Goal: Information Seeking & Learning: Learn about a topic

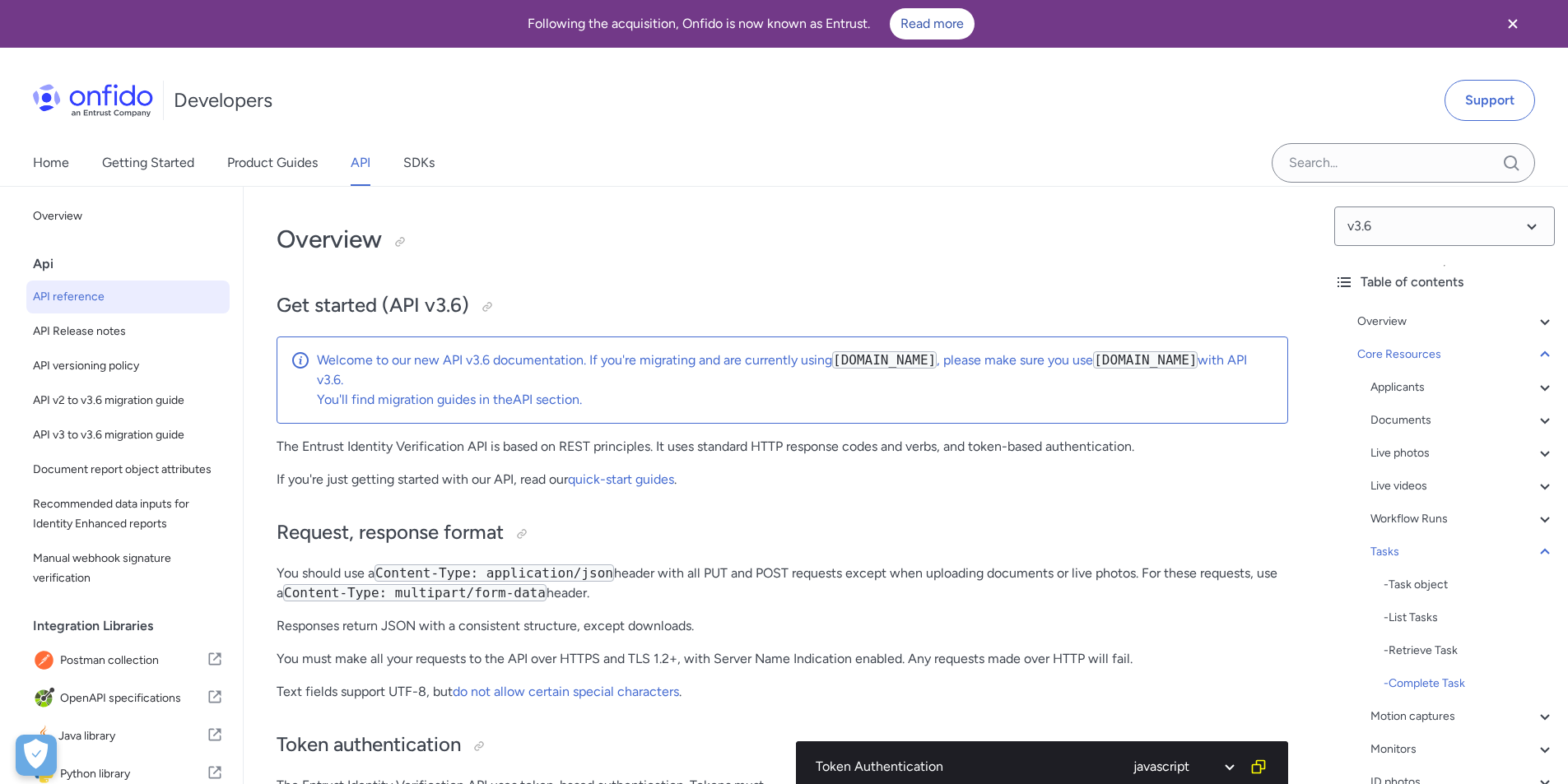
select select "javascript"
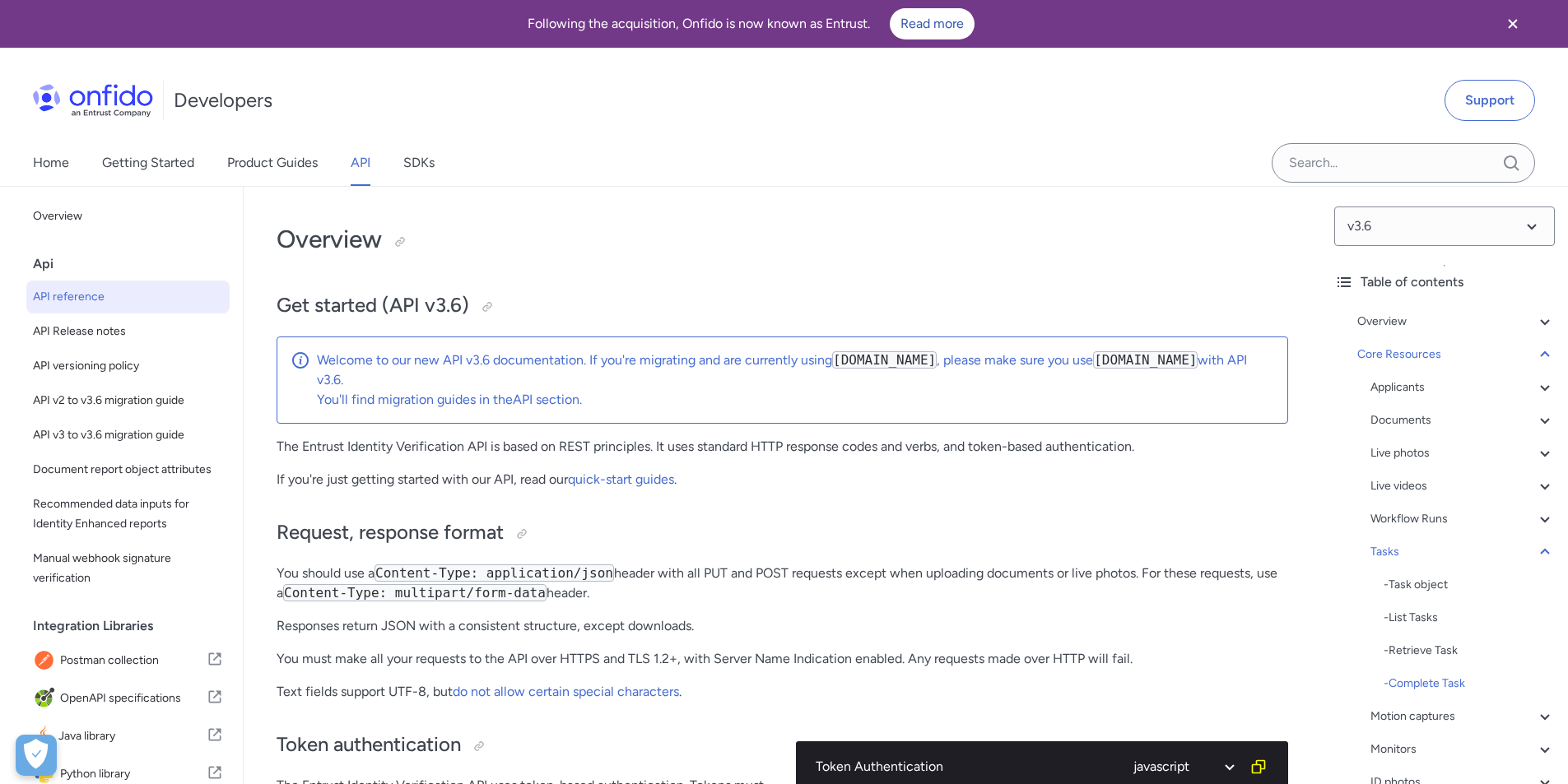
select select "javascript"
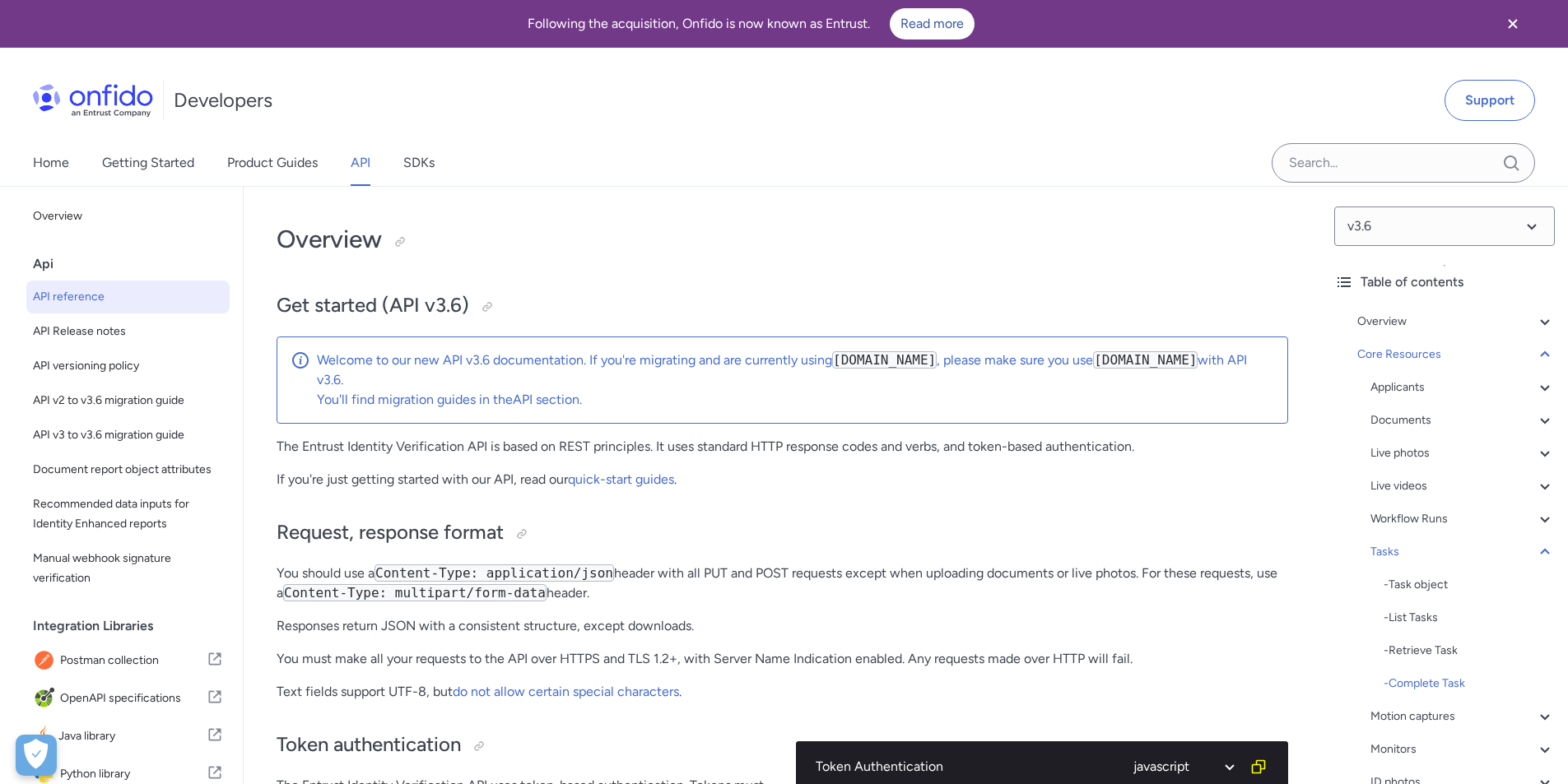
select select "javascript"
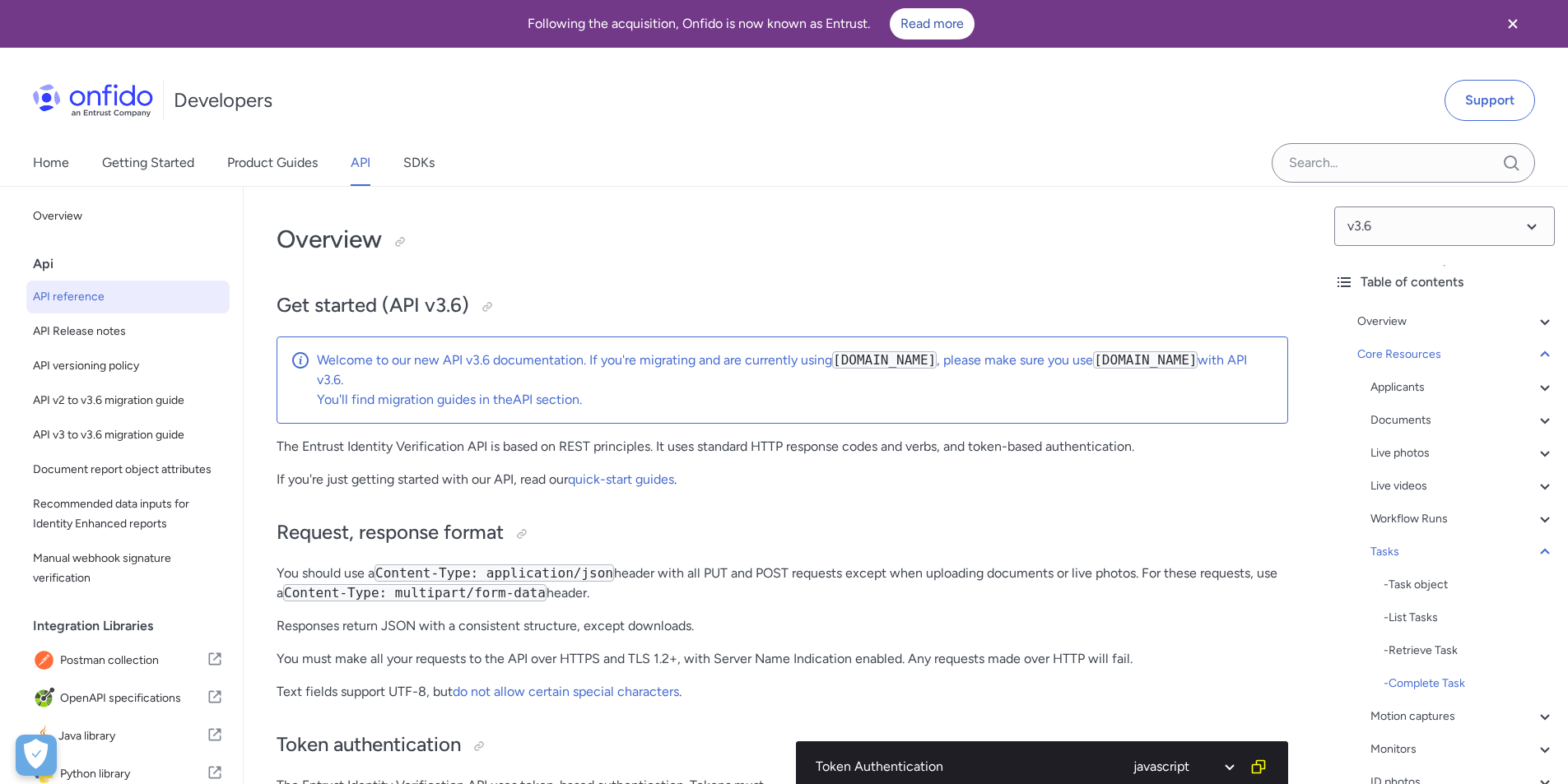
select select "javascript"
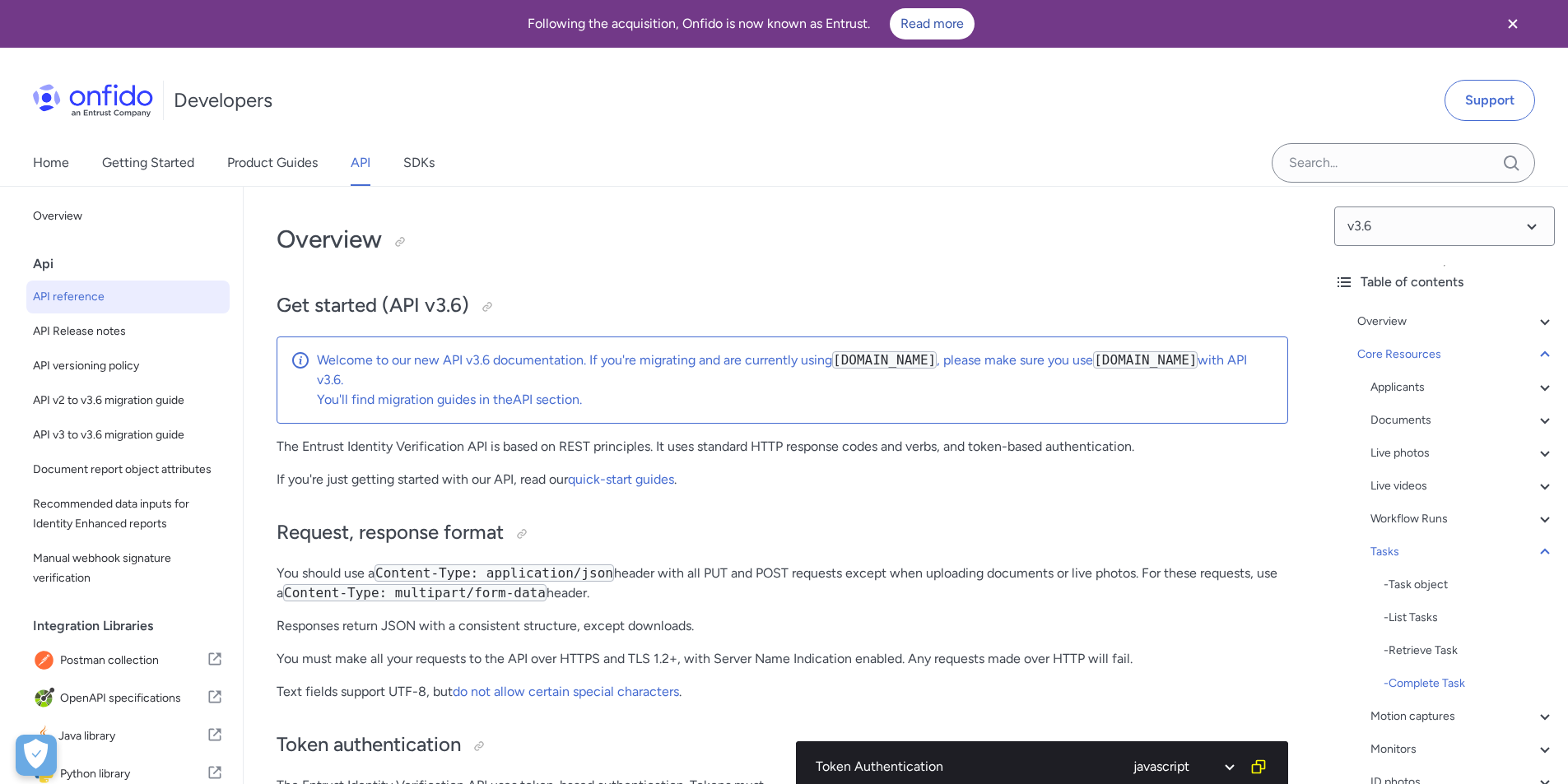
select select "javascript"
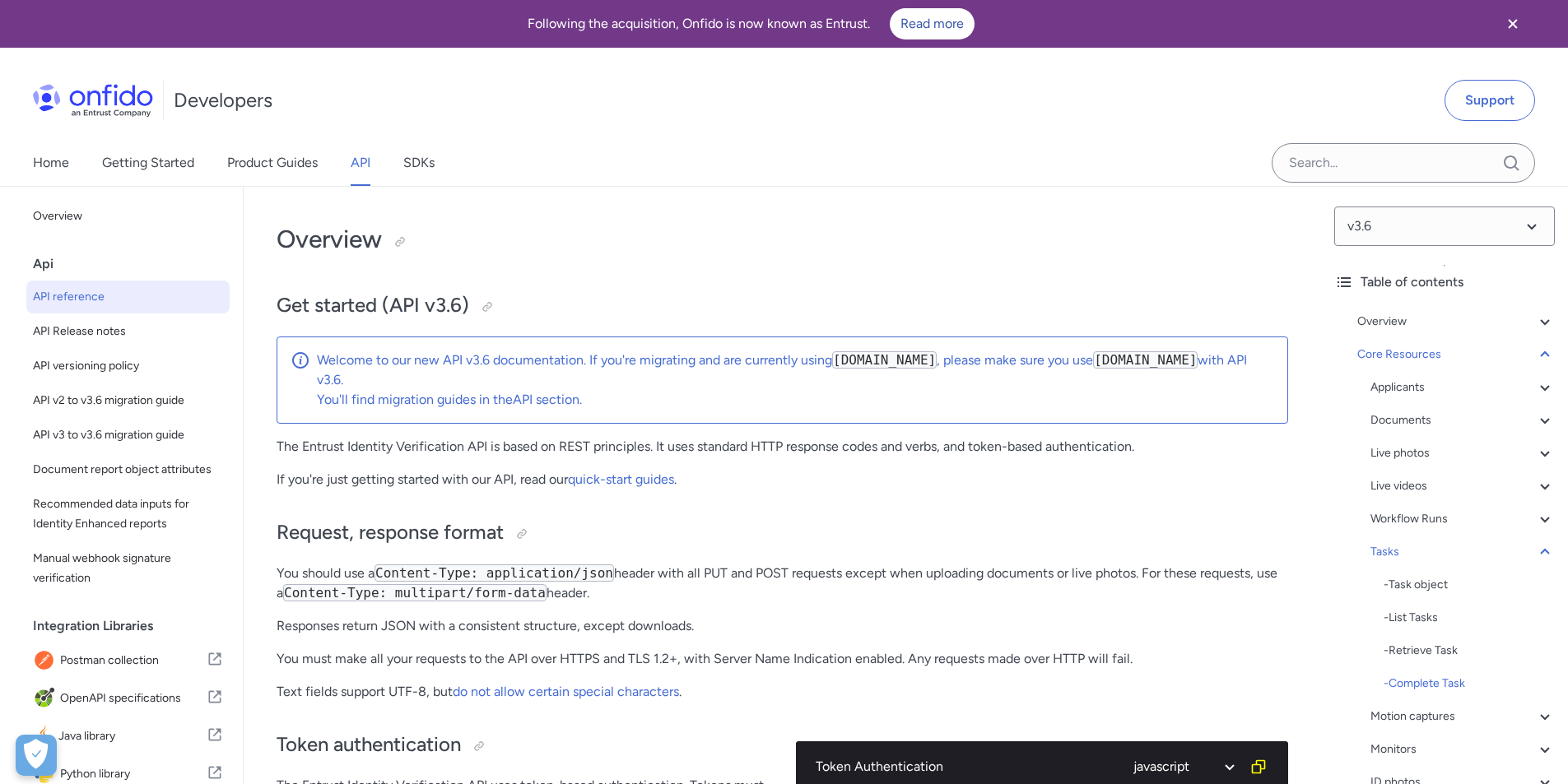
select select "javascript"
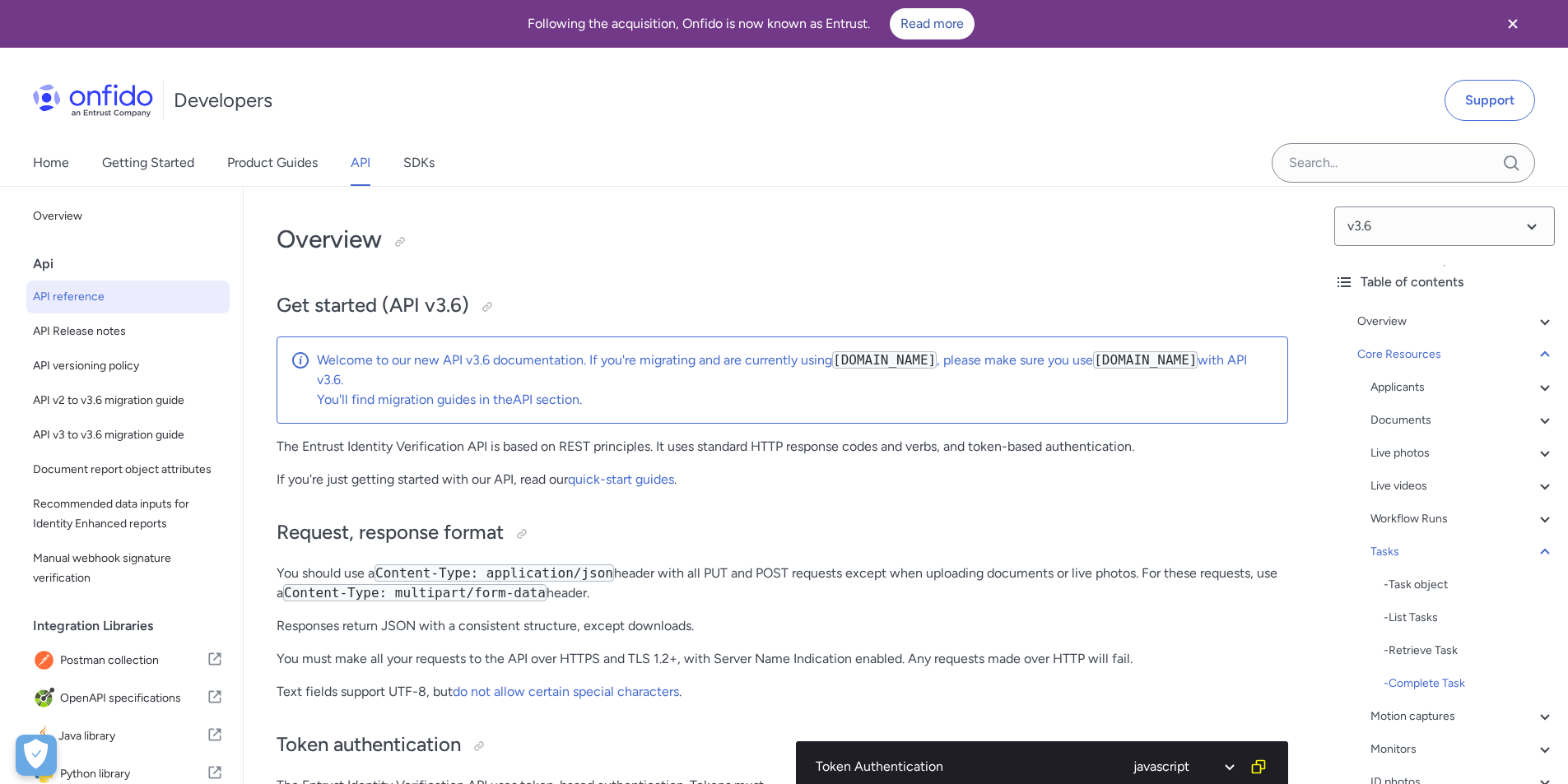
select select "javascript"
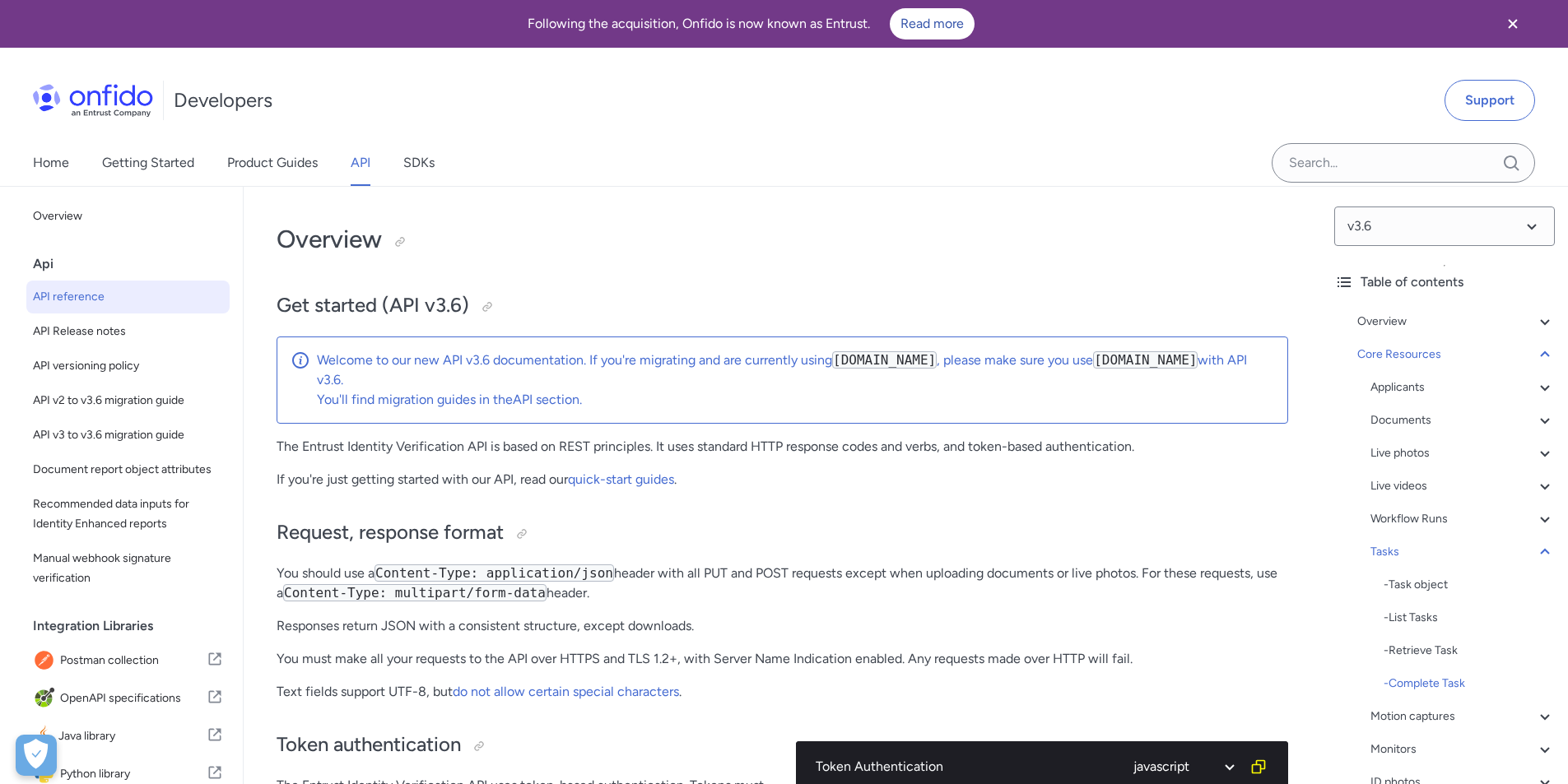
select select "javascript"
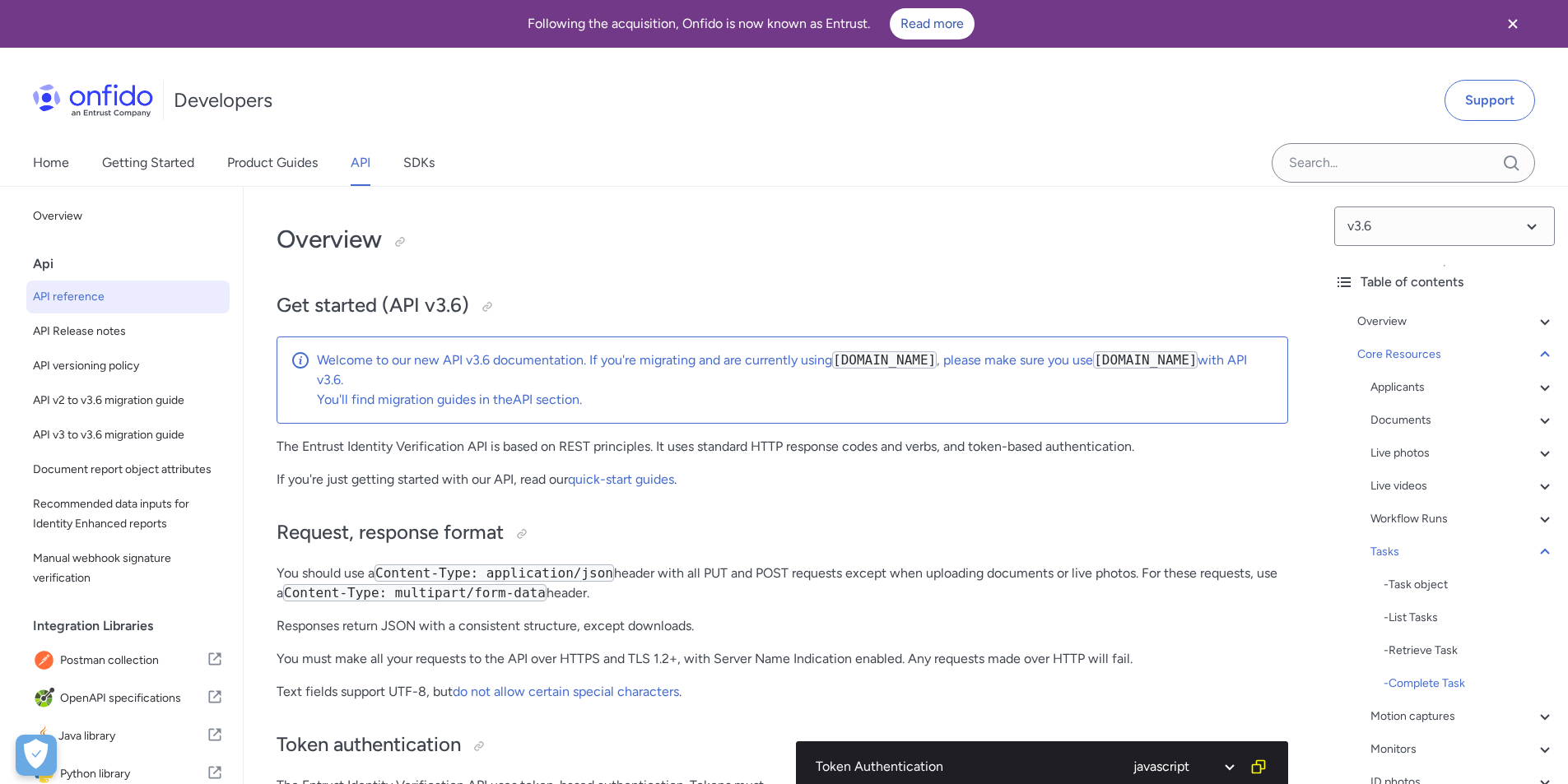
select select "javascript"
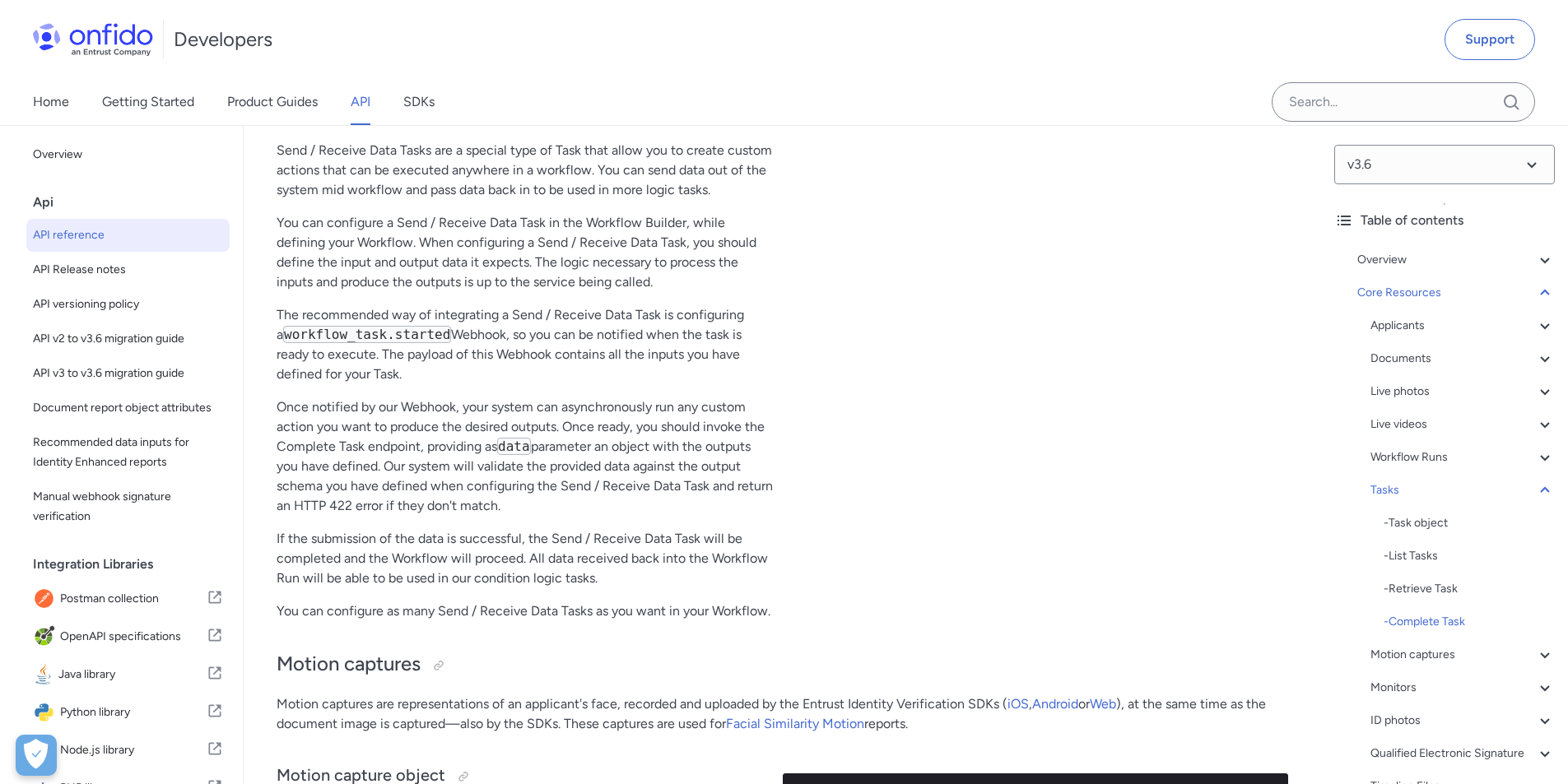
scroll to position [44281, 0]
click at [1536, 327] on icon at bounding box center [1545, 326] width 20 height 20
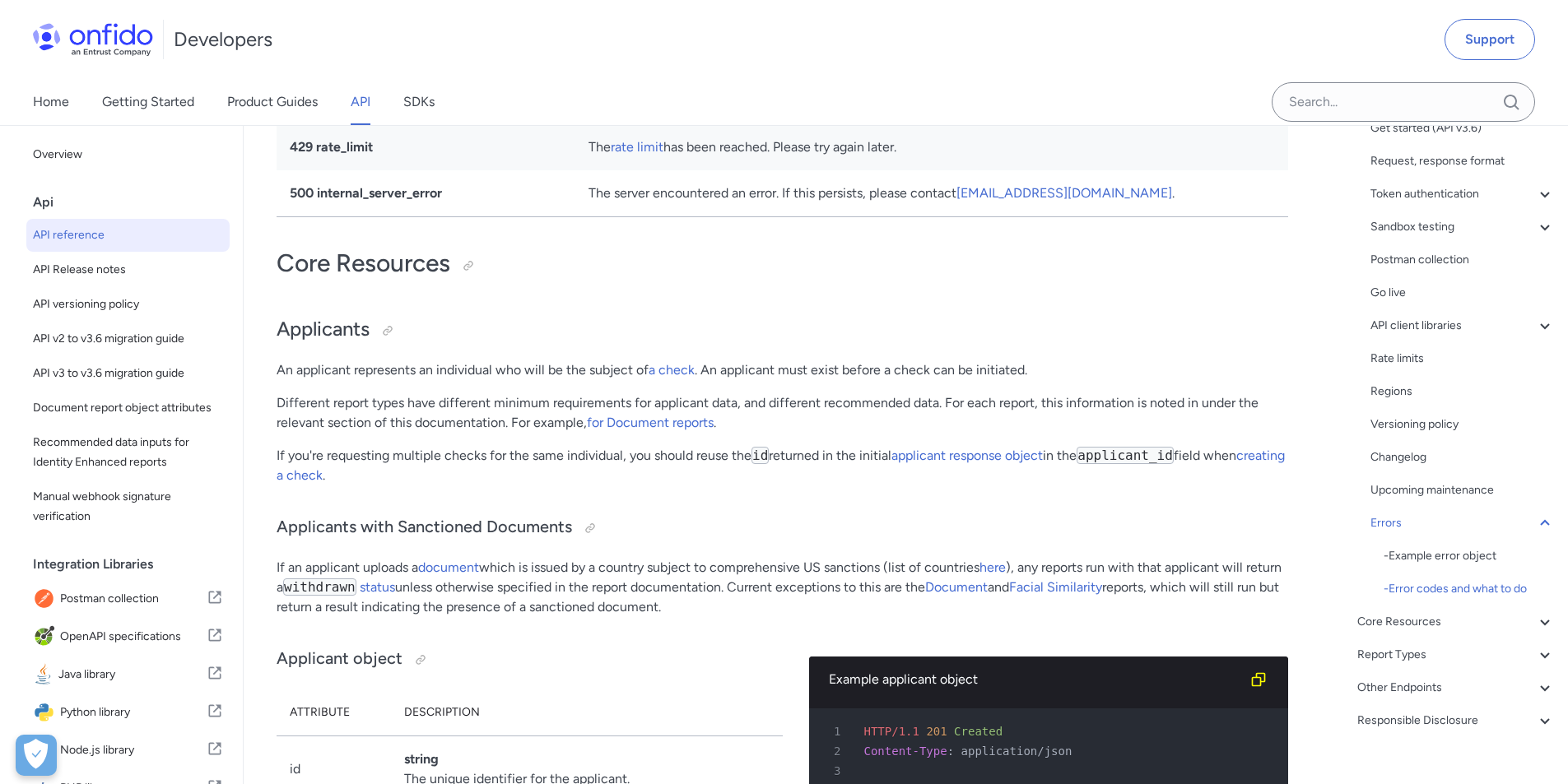
scroll to position [82, 0]
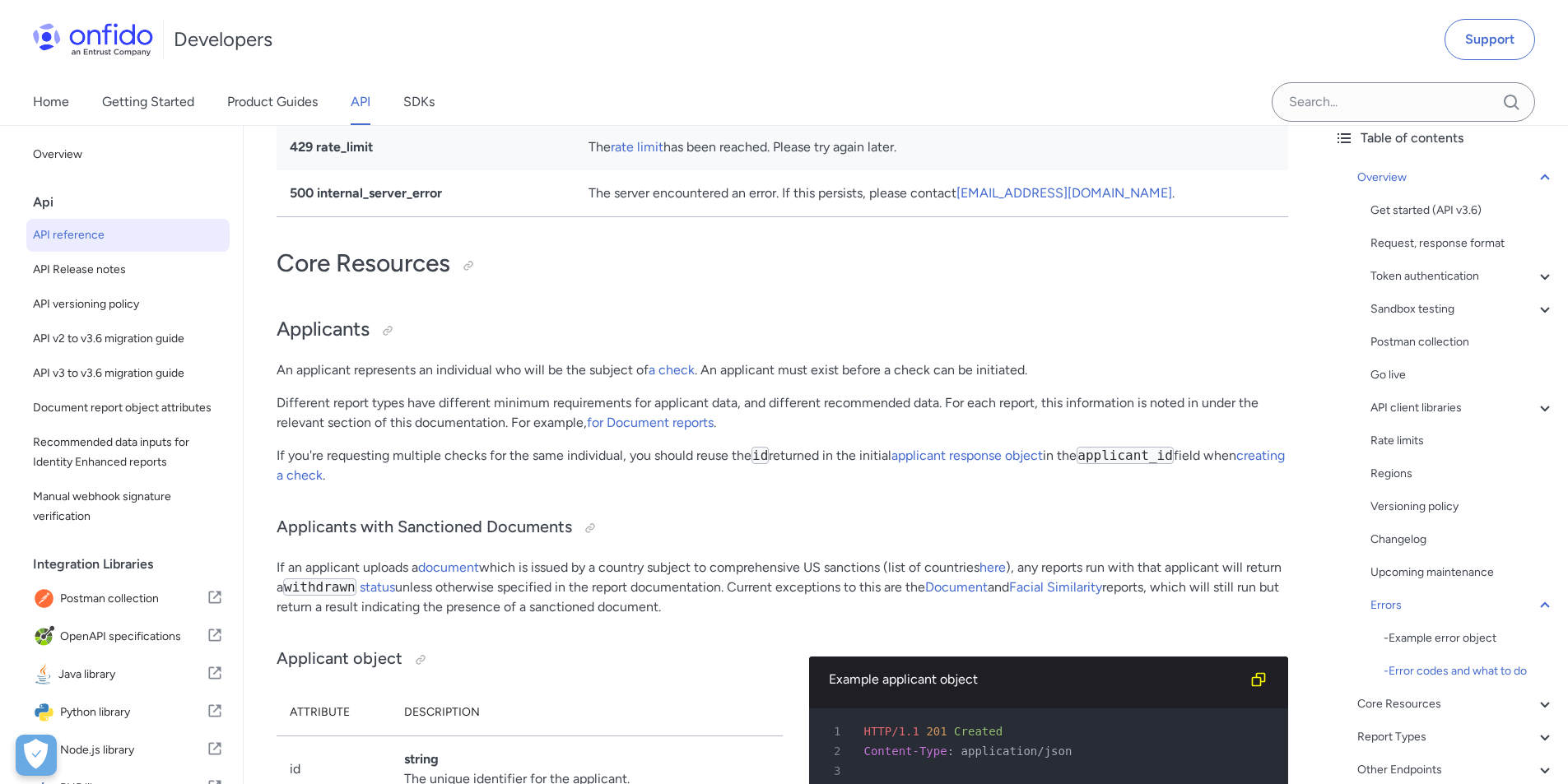
click at [1536, 406] on icon at bounding box center [1545, 408] width 20 height 20
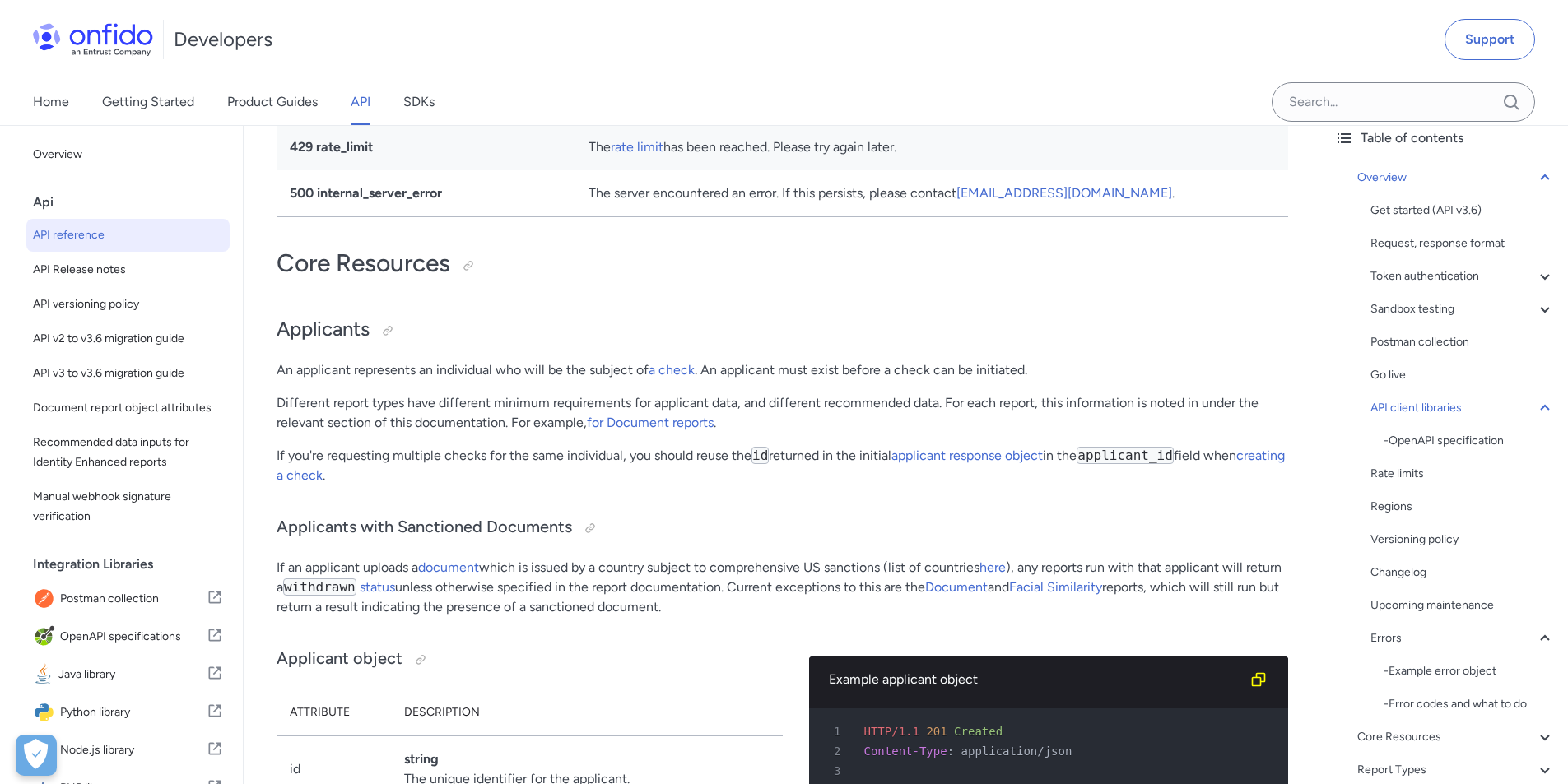
scroll to position [11087, 0]
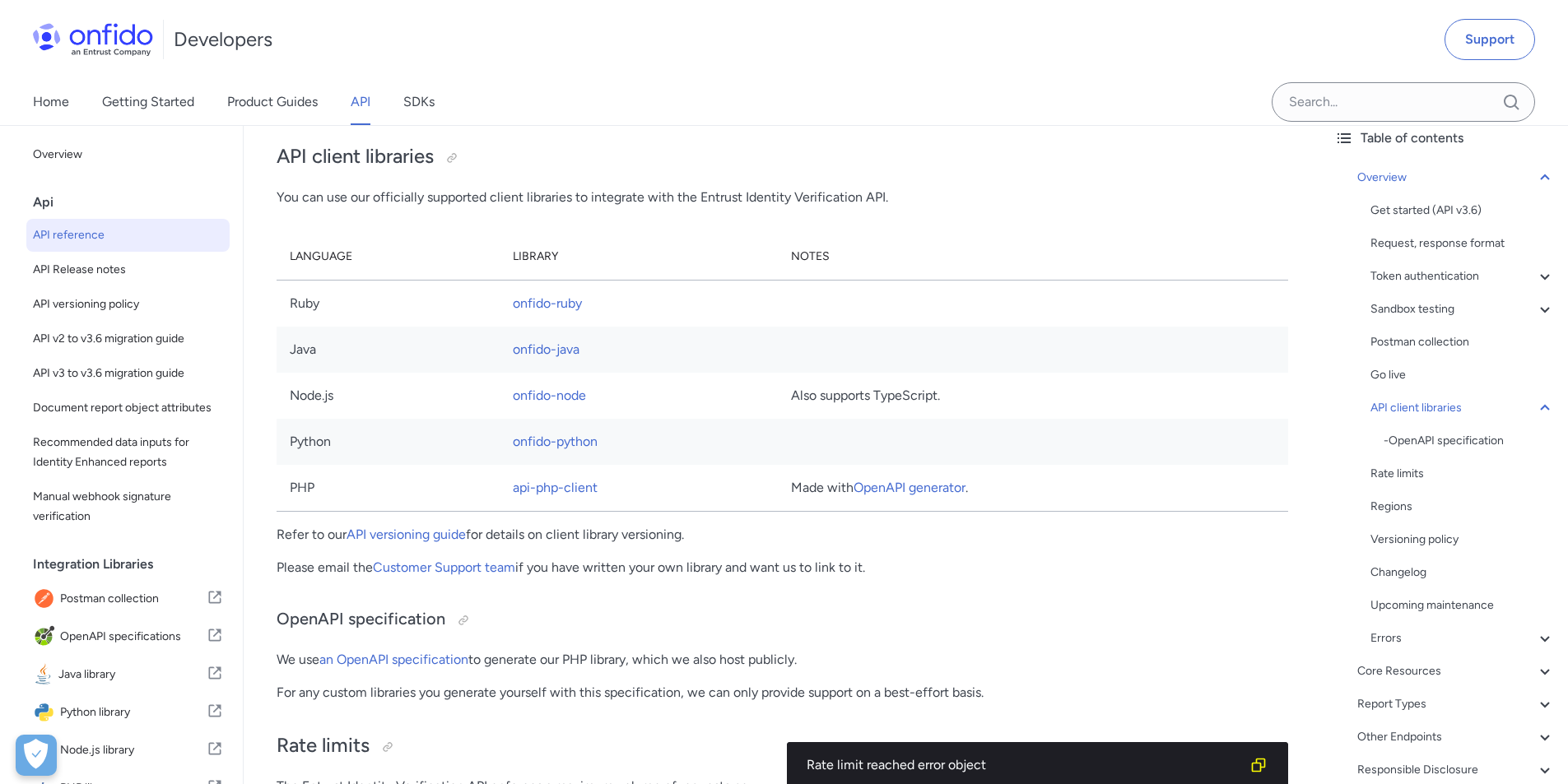
click at [1536, 405] on icon at bounding box center [1545, 408] width 20 height 20
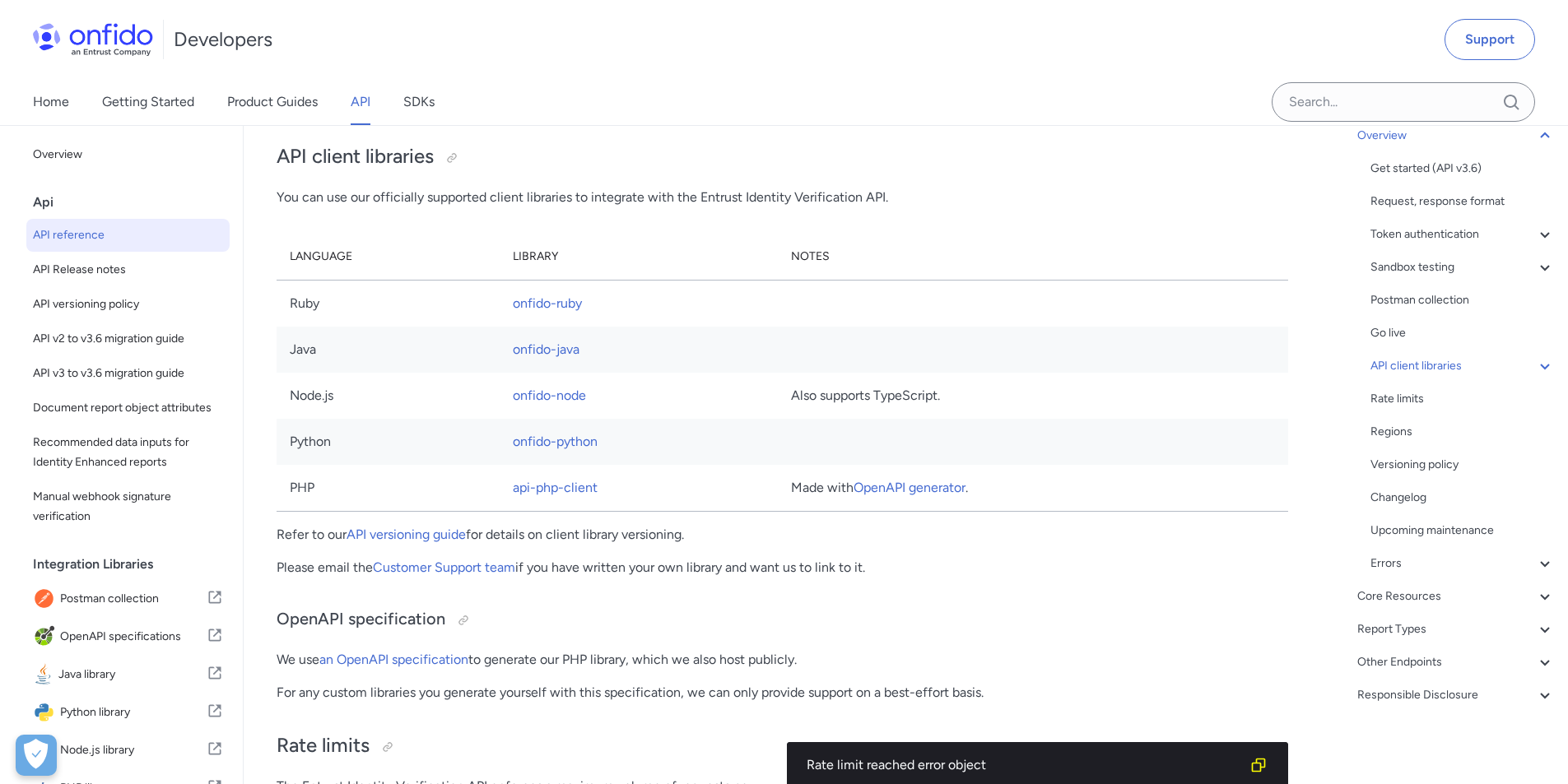
scroll to position [42, 0]
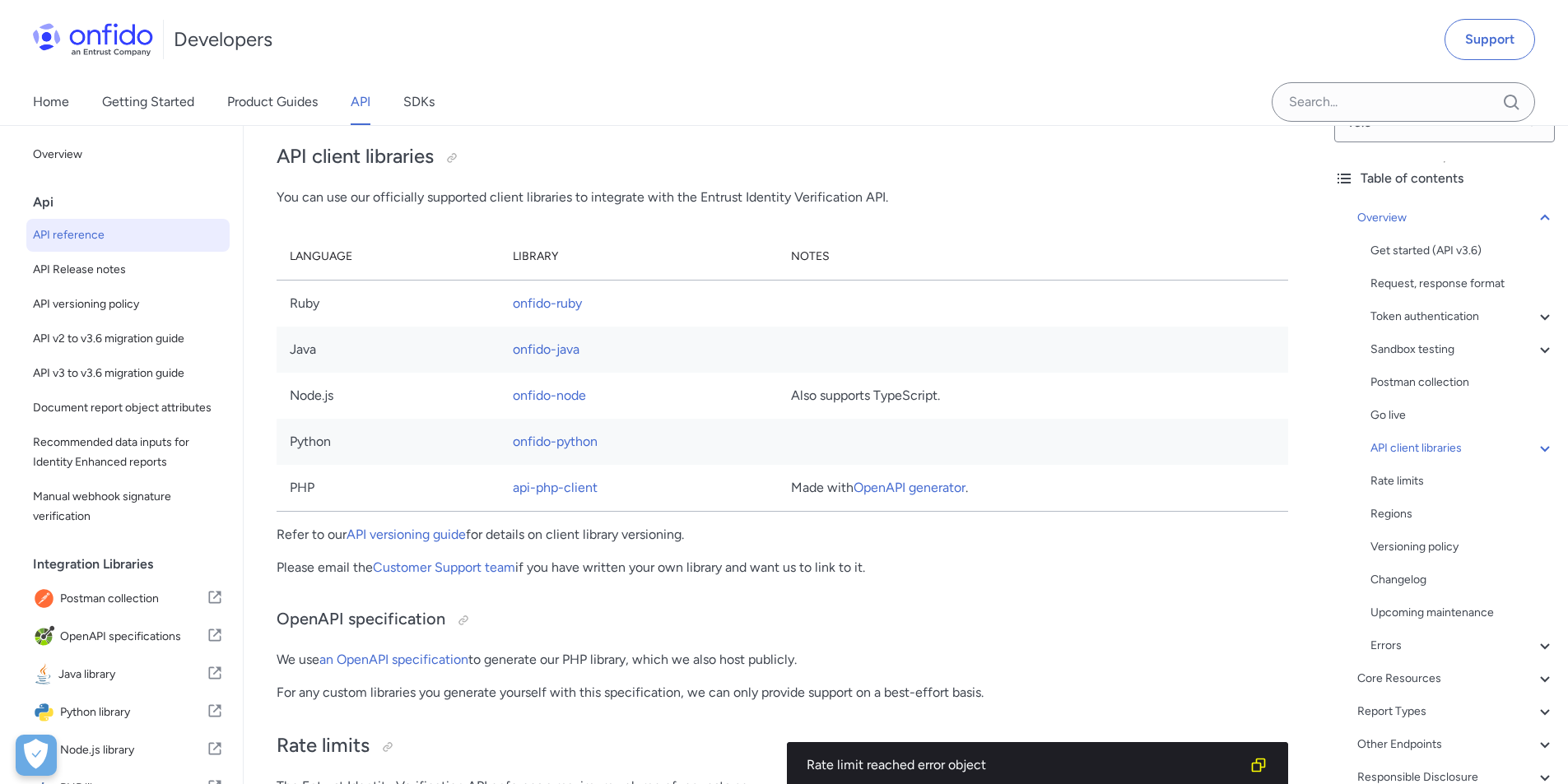
click at [1537, 316] on icon at bounding box center [1545, 317] width 20 height 20
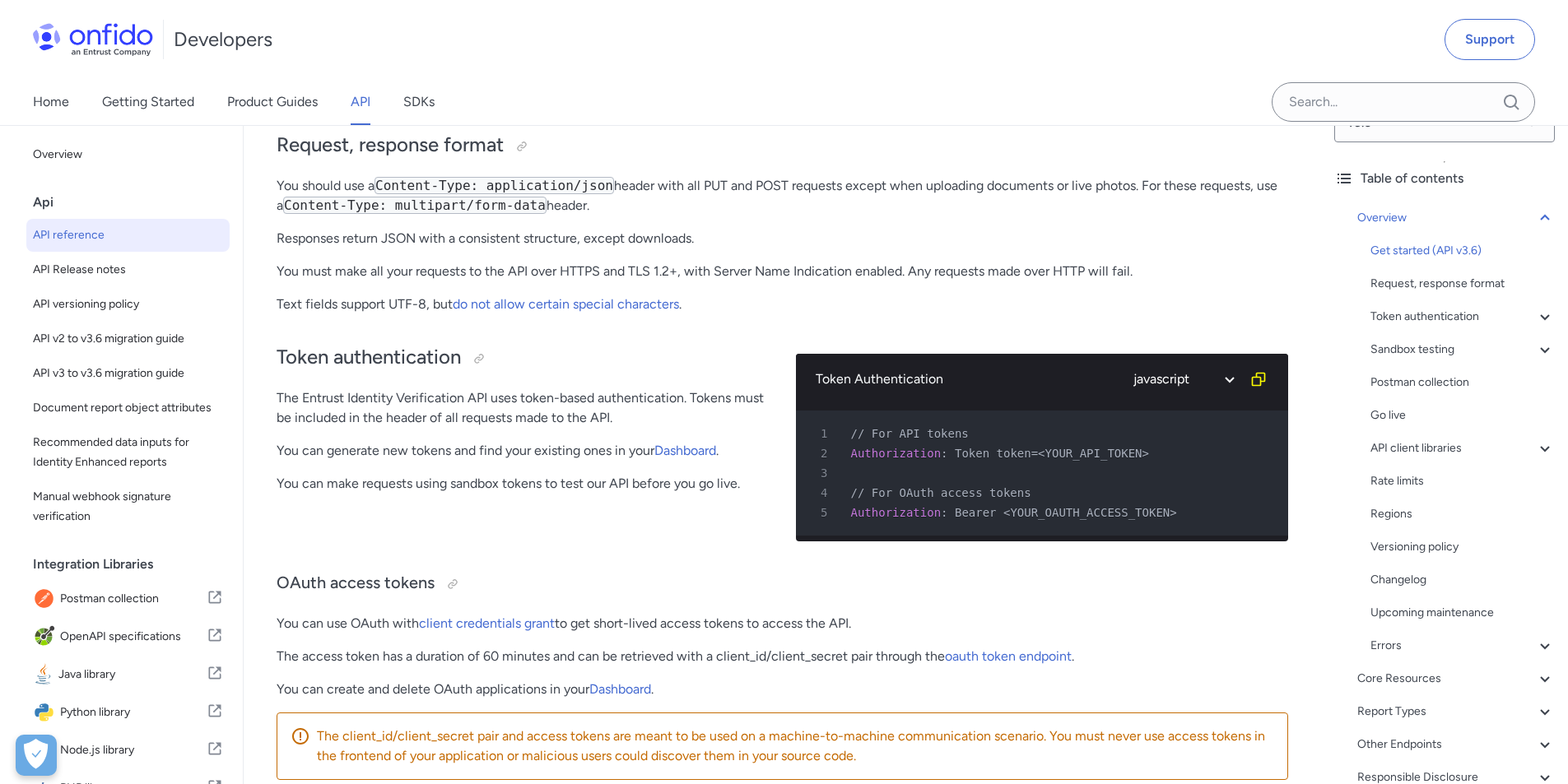
scroll to position [389, 0]
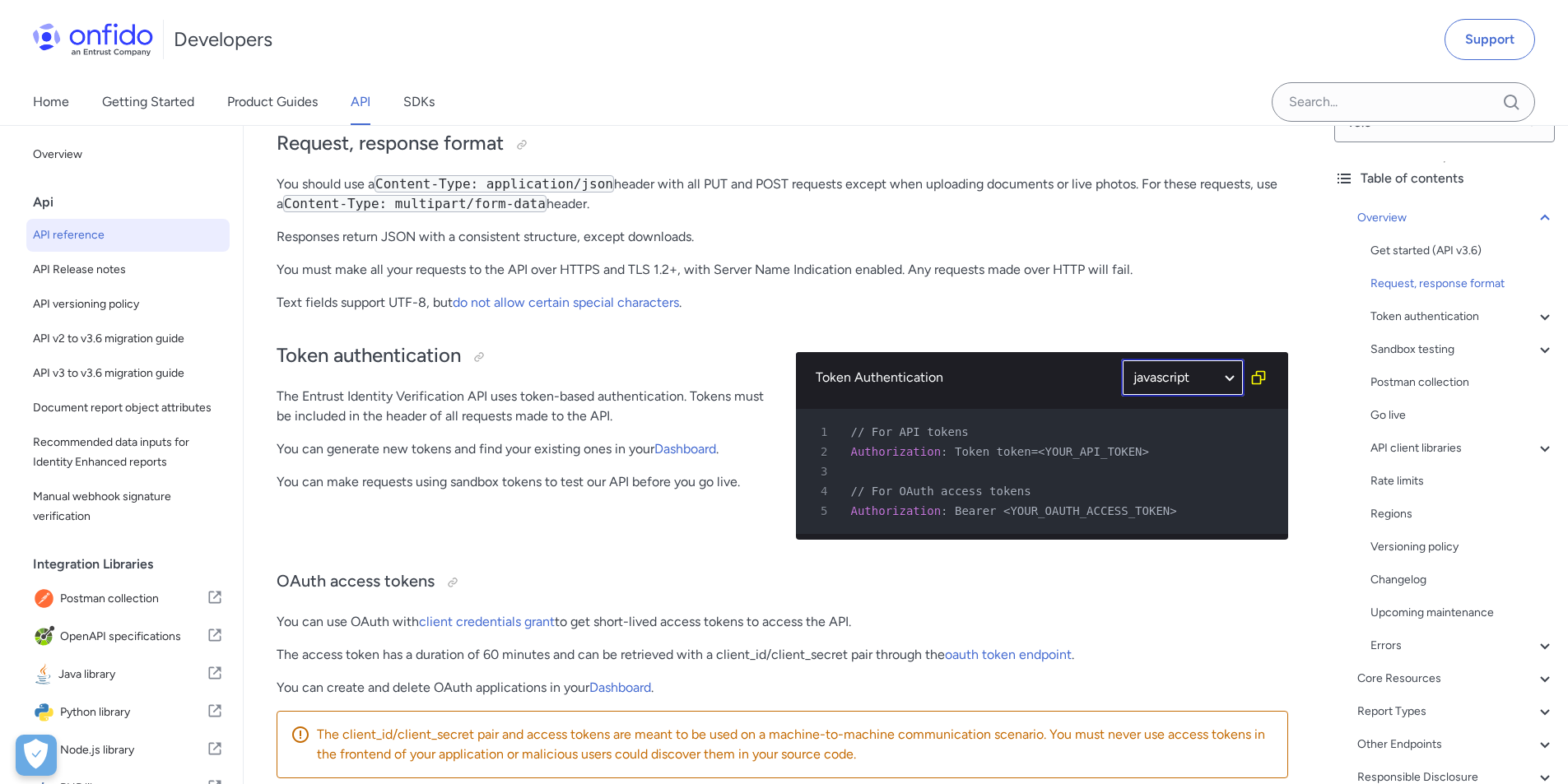
click at [1183, 375] on select "ruby python php javascript java http bash" at bounding box center [1183, 377] width 123 height 38
click at [1122, 359] on select "ruby python php javascript java http bash" at bounding box center [1183, 377] width 123 height 38
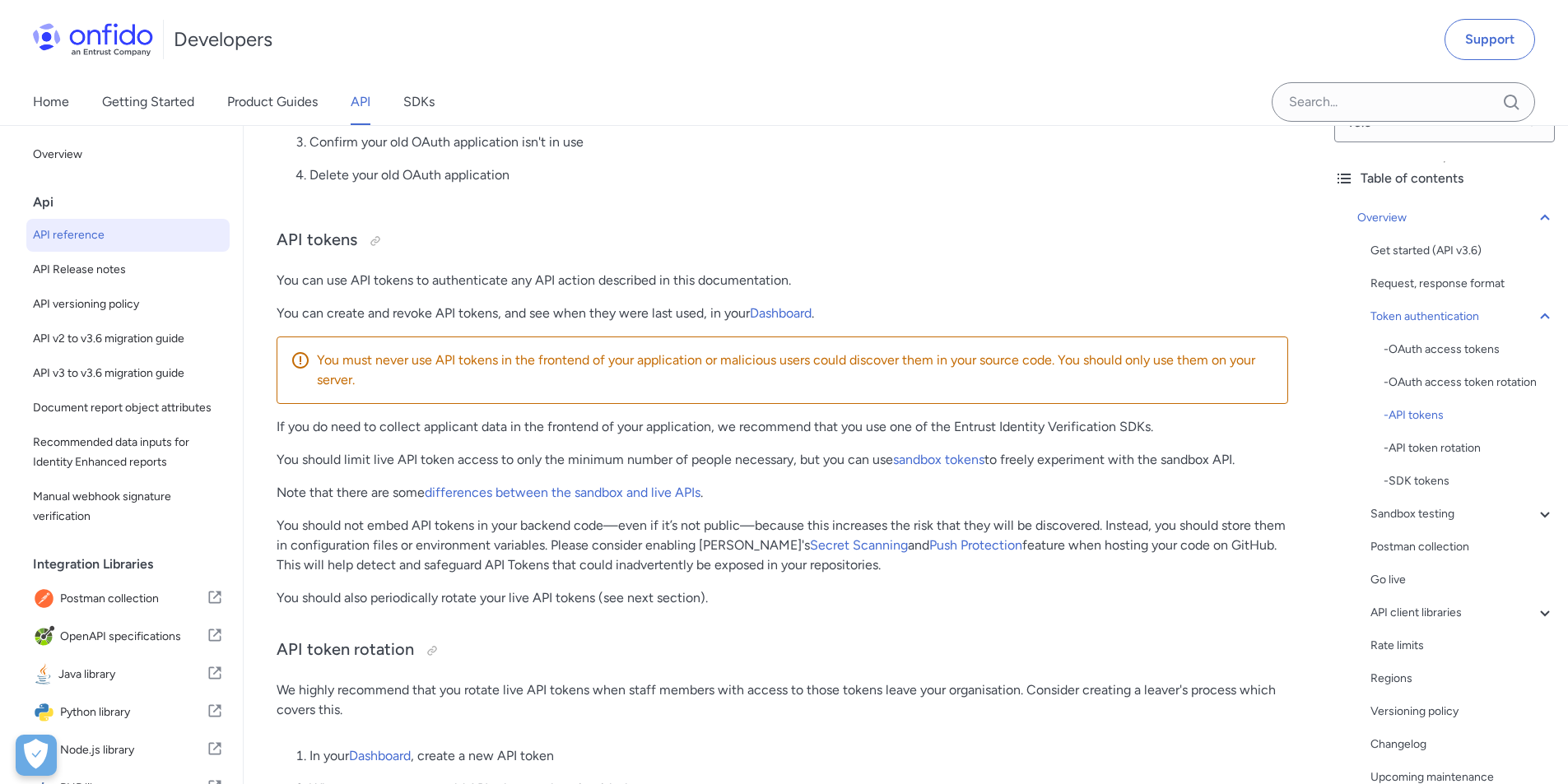
scroll to position [1212, 0]
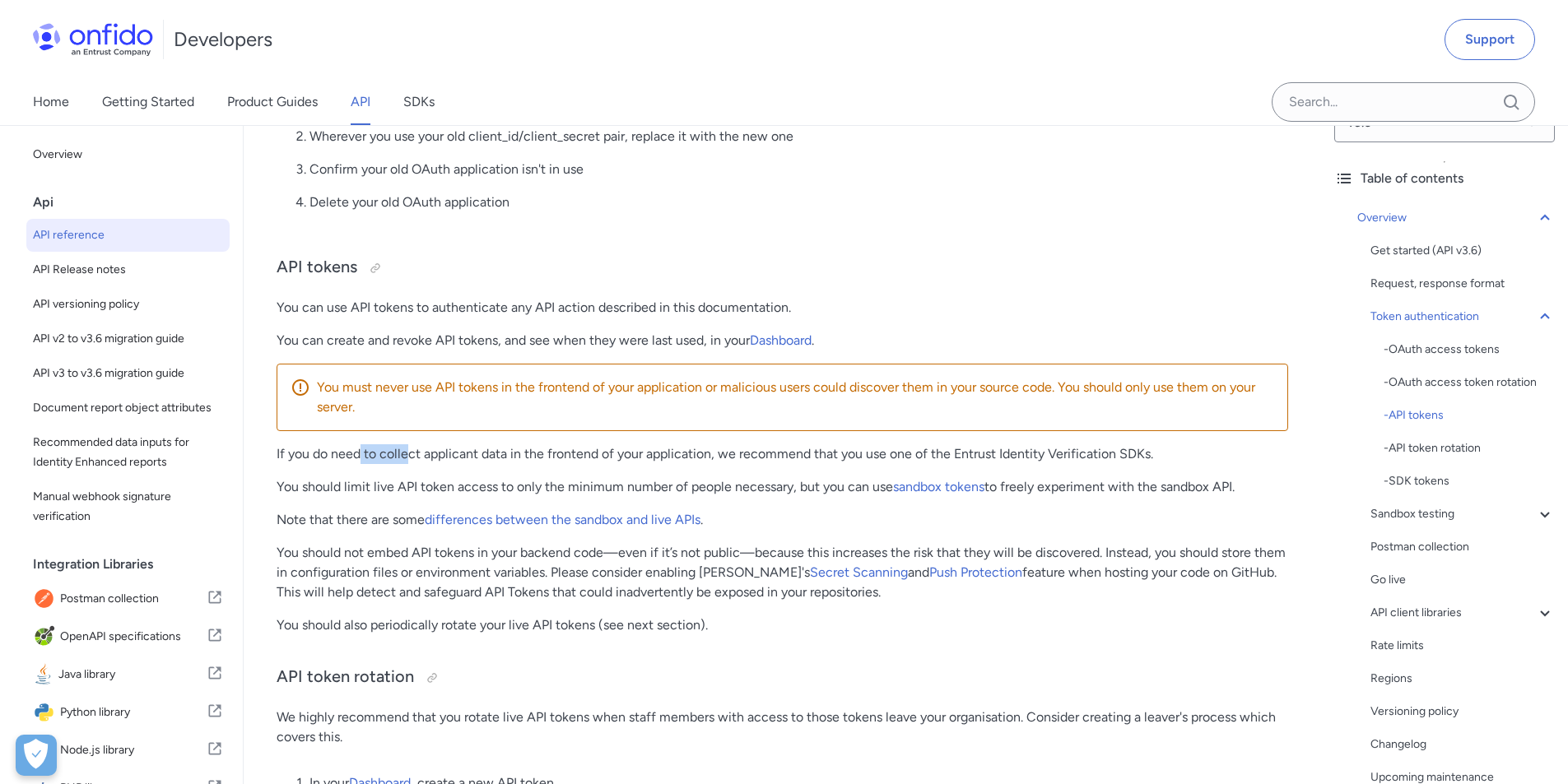
drag, startPoint x: 375, startPoint y: 464, endPoint x: 410, endPoint y: 465, distance: 35.0
click at [410, 464] on p "If you do need to collect applicant data in the frontend of your application, w…" at bounding box center [783, 454] width 1012 height 20
click at [347, 464] on p "If you do need to collect applicant data in the frontend of your application, w…" at bounding box center [783, 454] width 1012 height 20
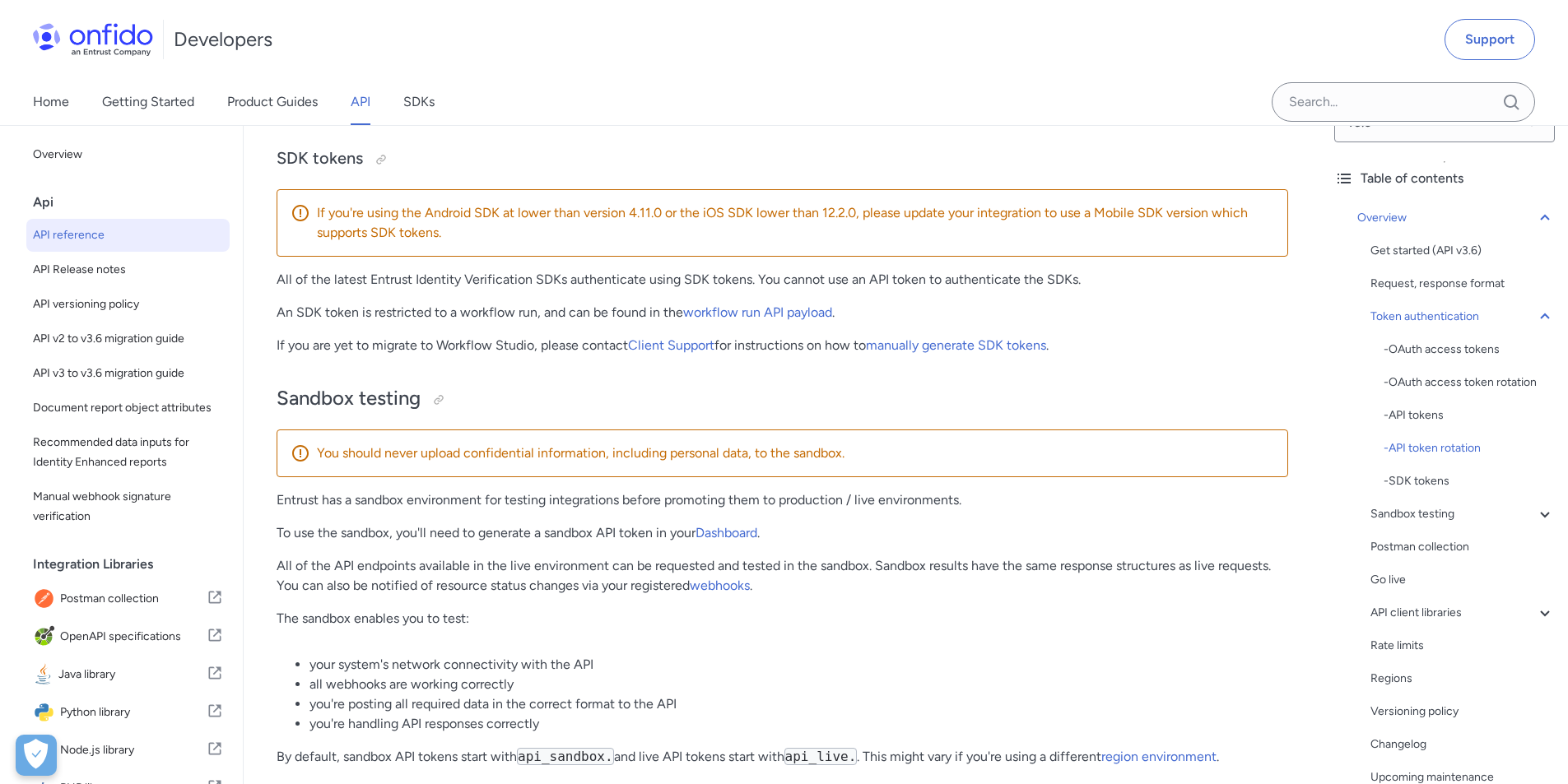
scroll to position [2199, 0]
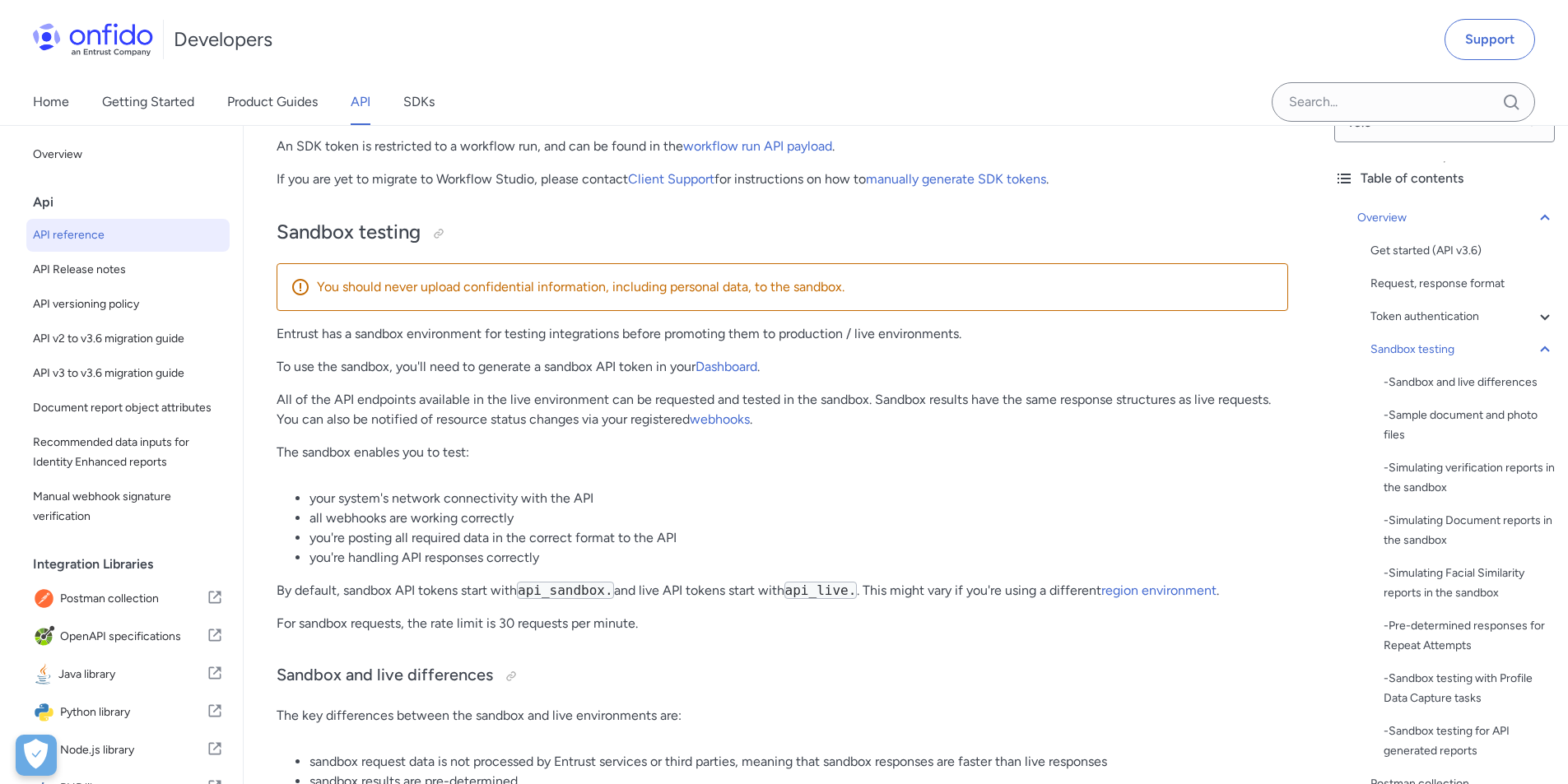
click at [740, 375] on link "Dashboard" at bounding box center [726, 367] width 62 height 16
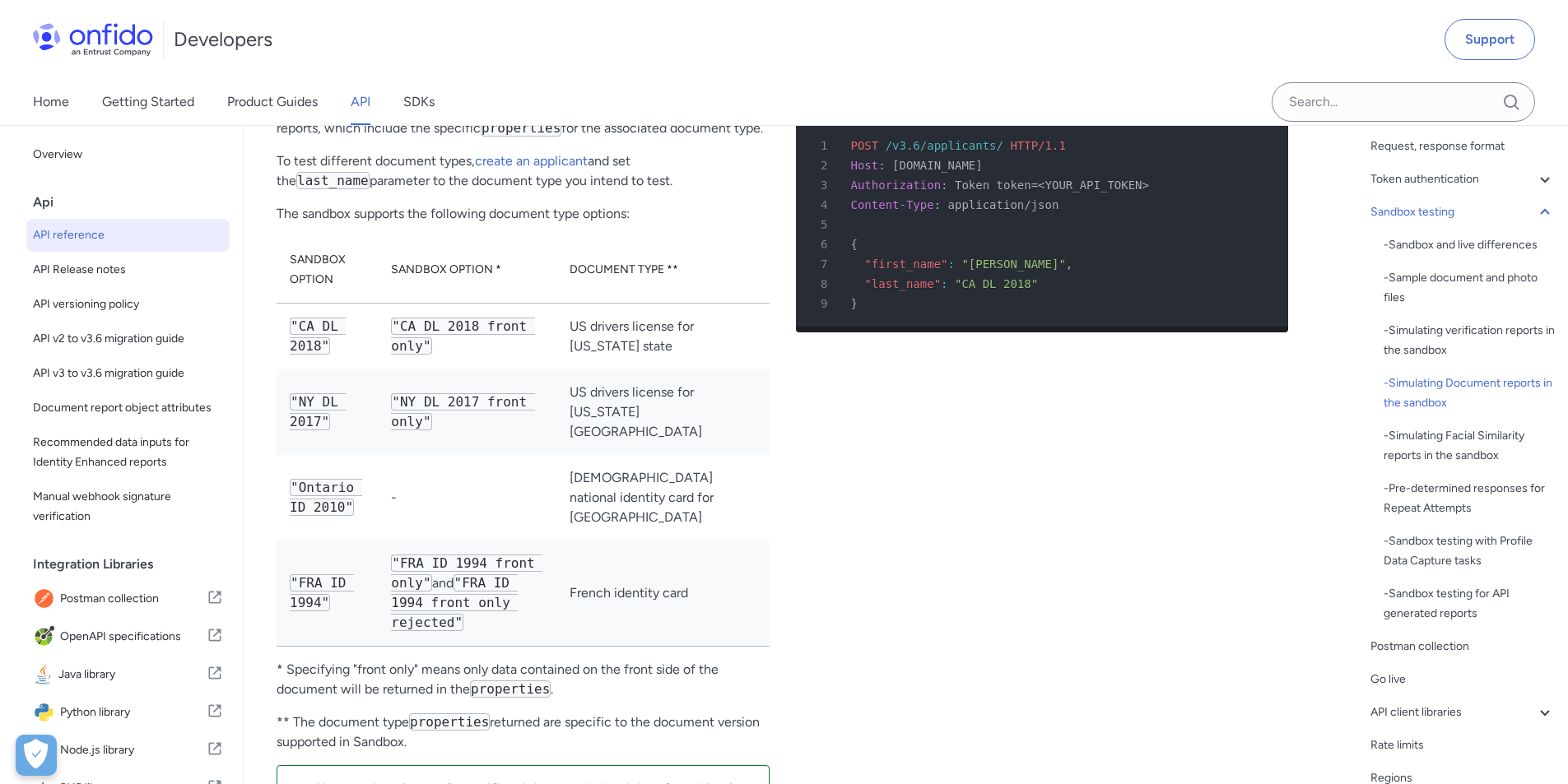
scroll to position [124, 0]
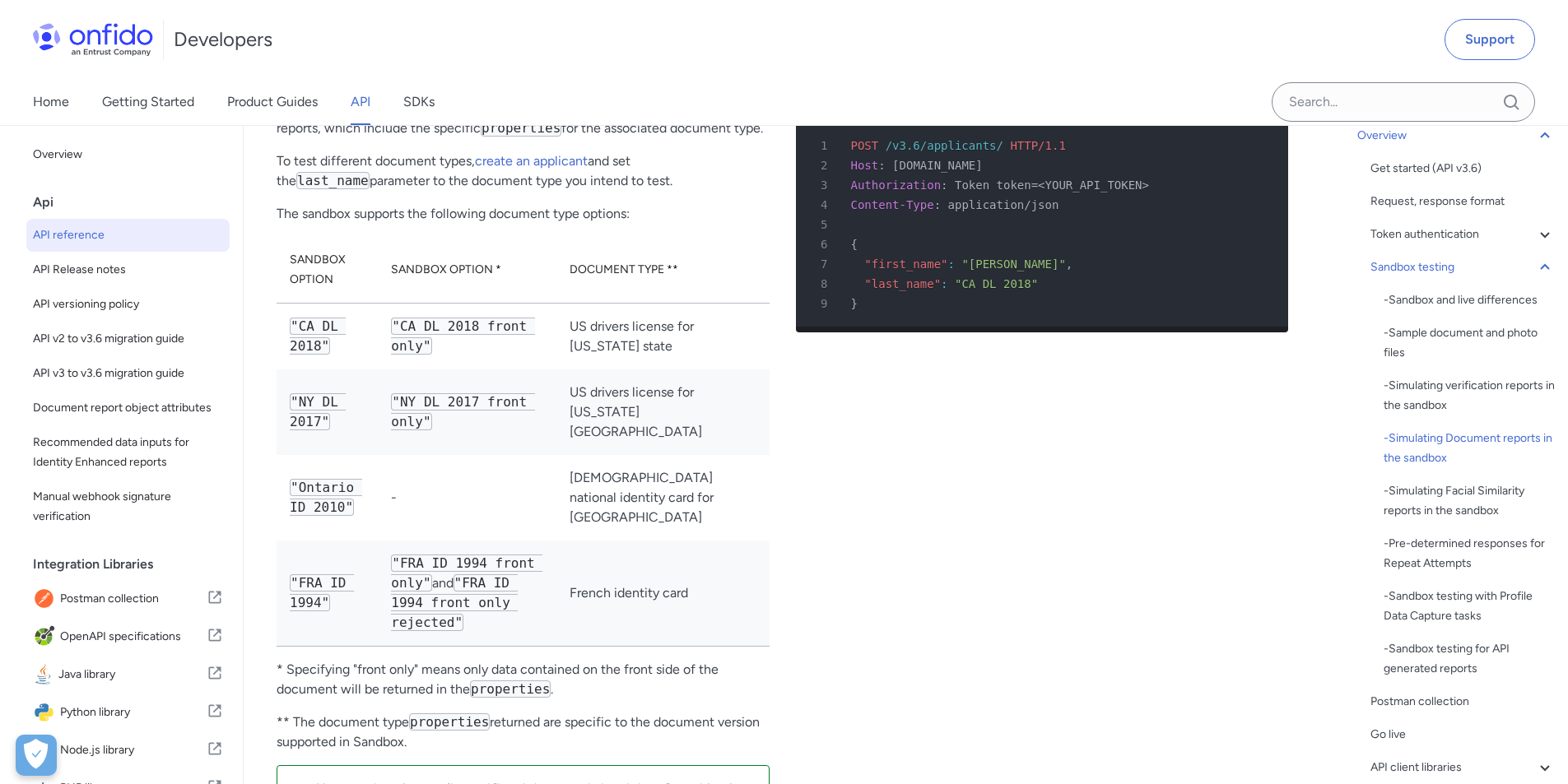
click at [1432, 275] on div "Sandbox testing" at bounding box center [1462, 267] width 184 height 20
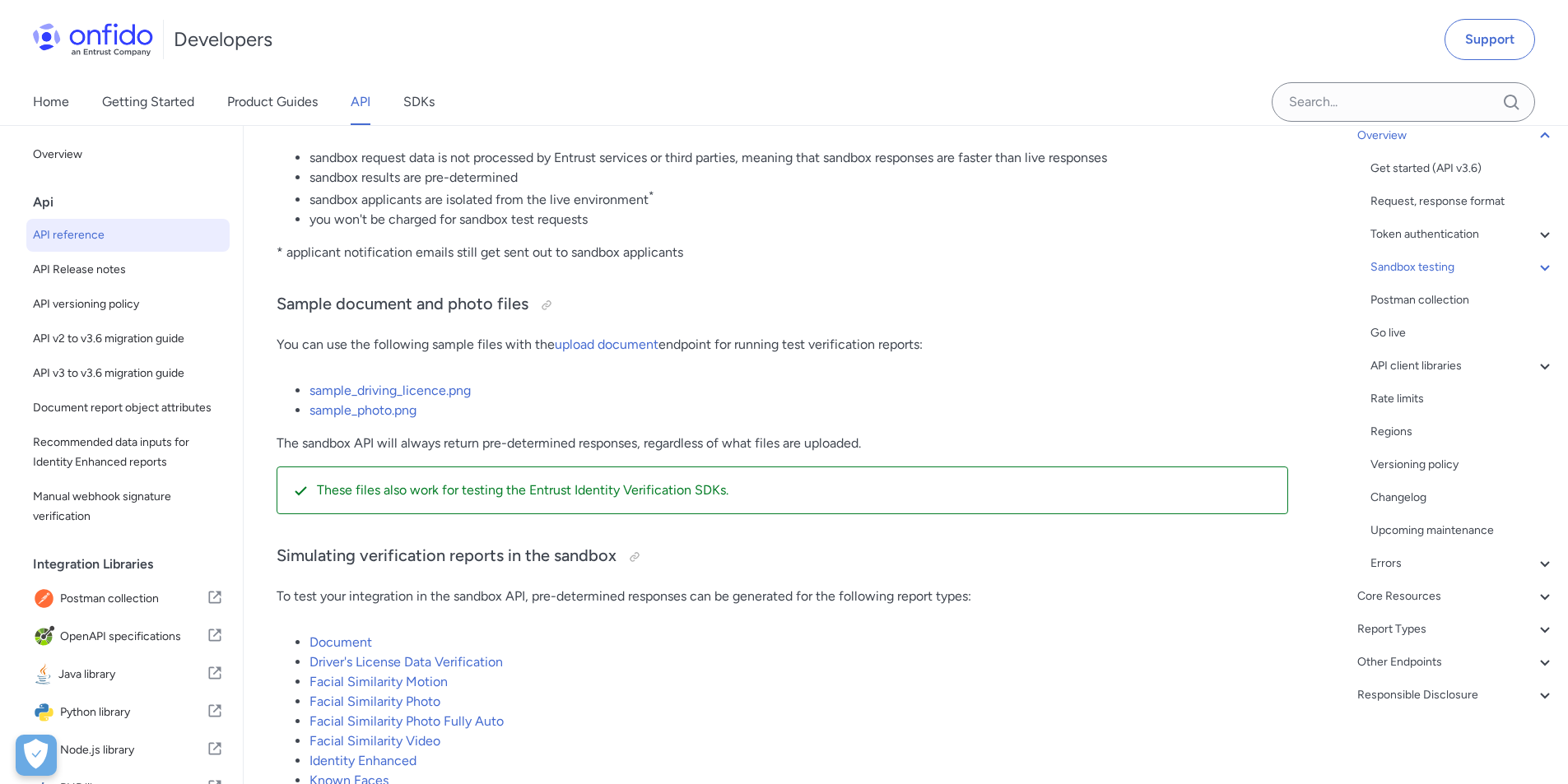
scroll to position [2829, 0]
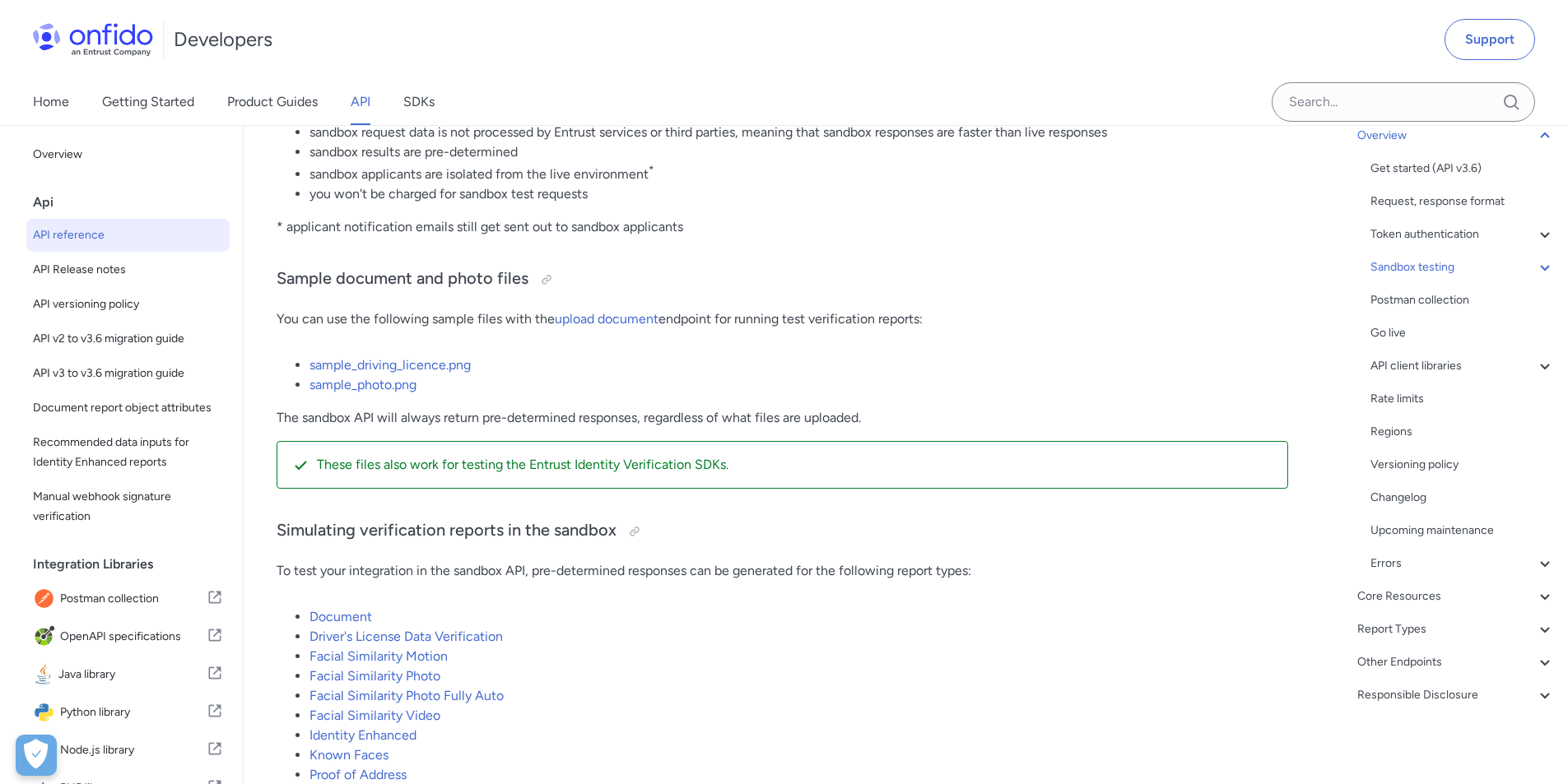
click at [354, 624] on link "Document" at bounding box center [341, 616] width 63 height 16
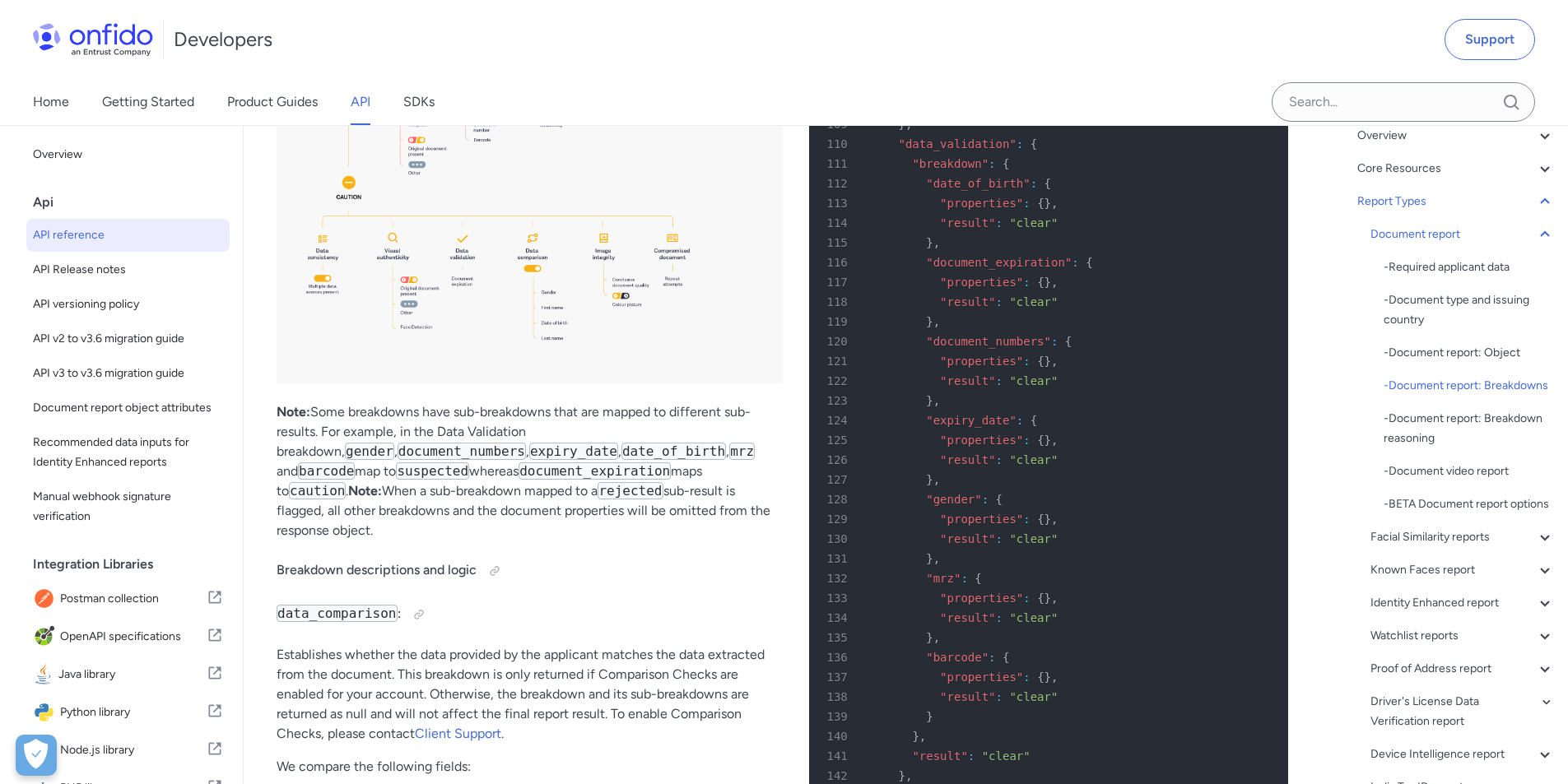
scroll to position [62004, 0]
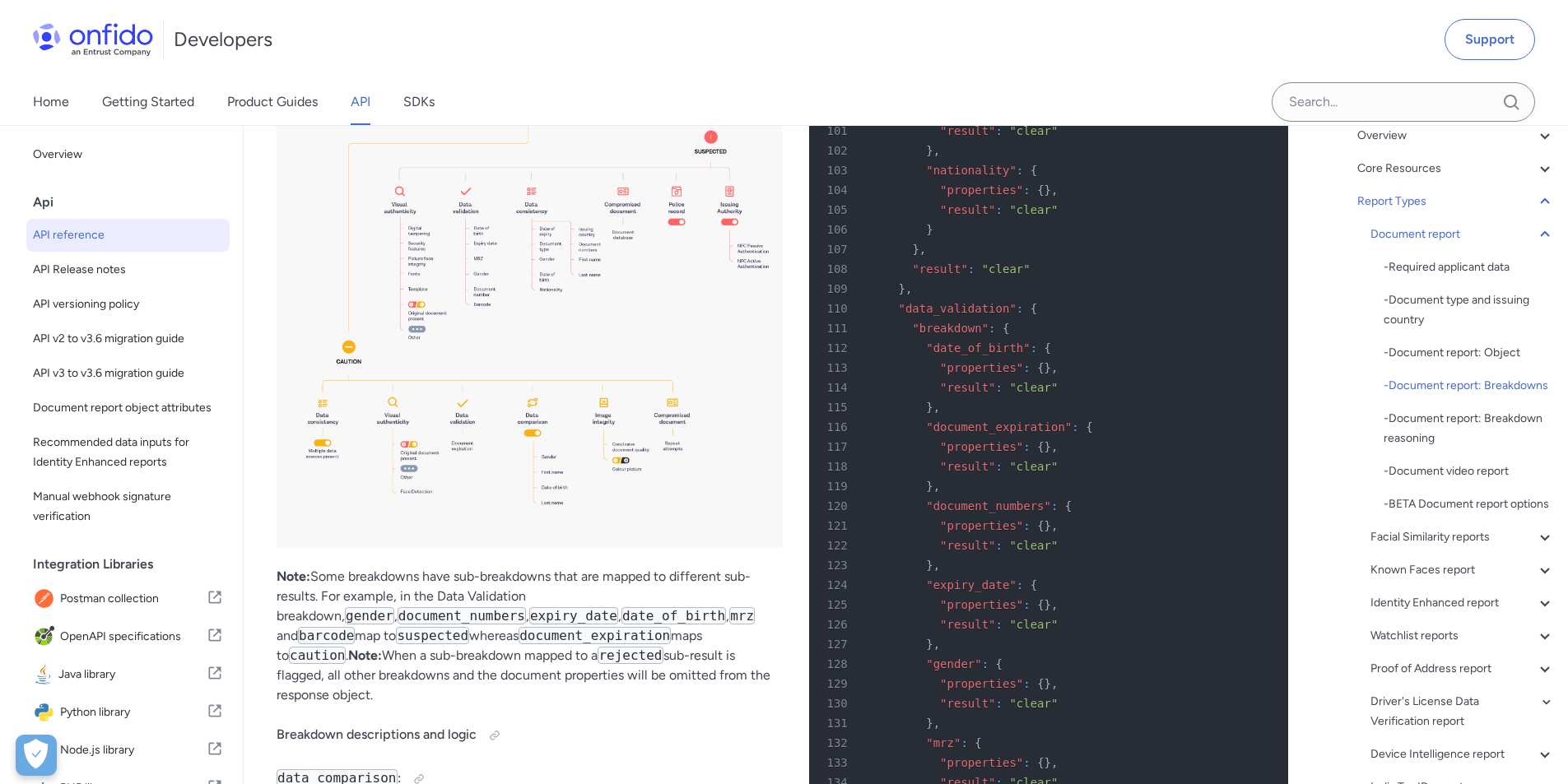
click at [1540, 234] on icon at bounding box center [1544, 234] width 9 height 6
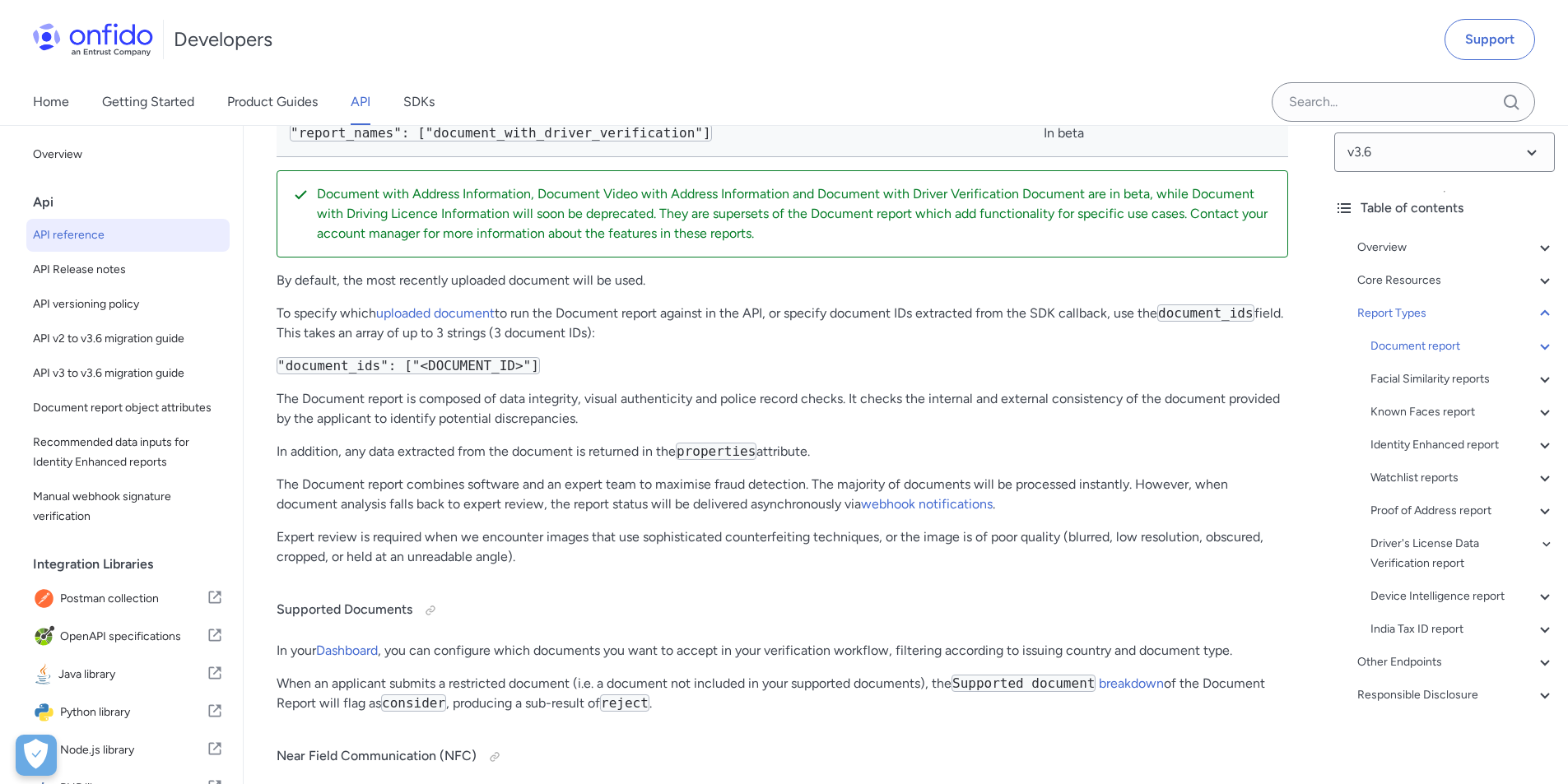
scroll to position [12, 0]
click at [1536, 317] on icon at bounding box center [1545, 313] width 20 height 20
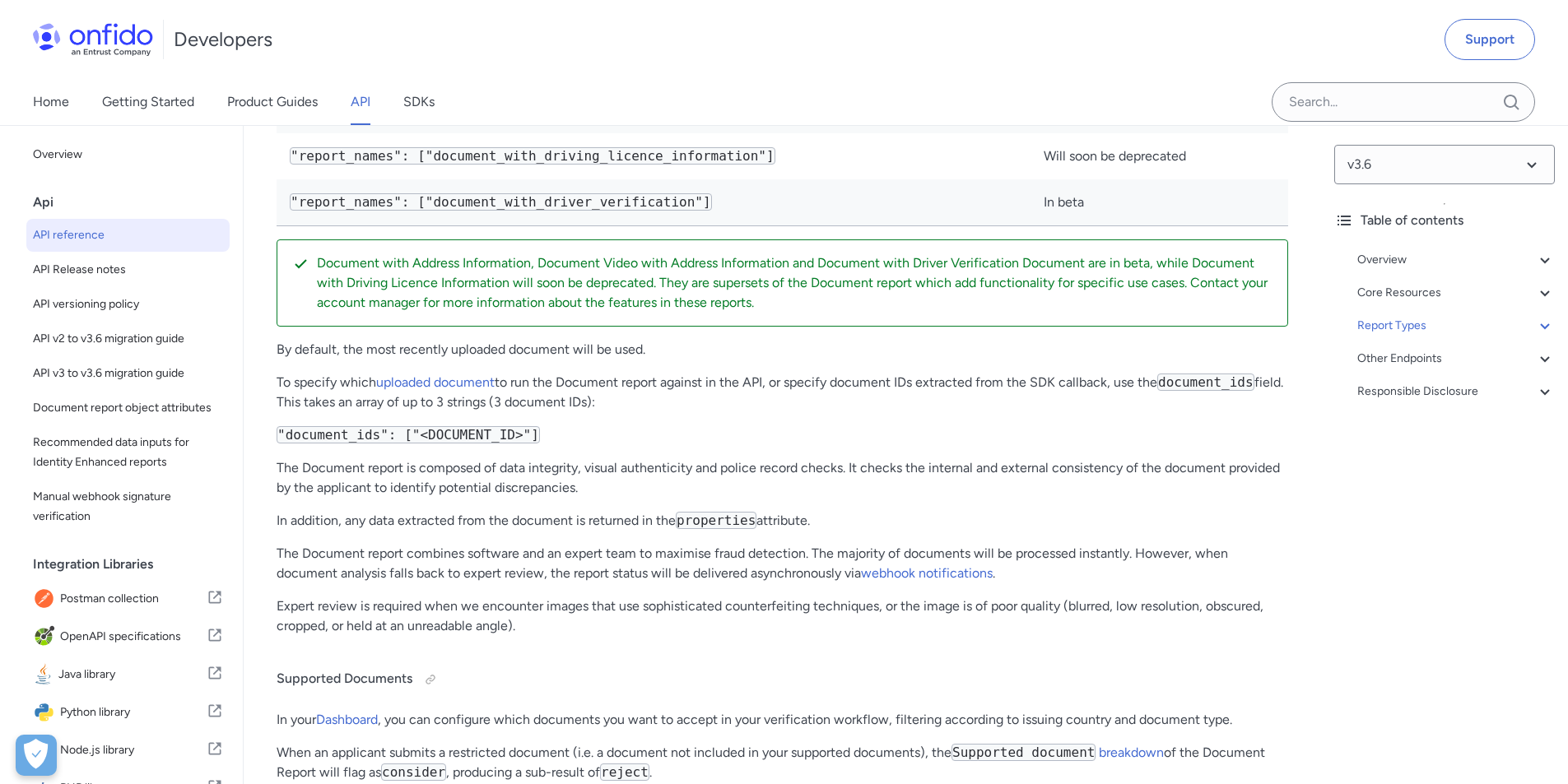
click at [1540, 293] on icon at bounding box center [1544, 293] width 9 height 6
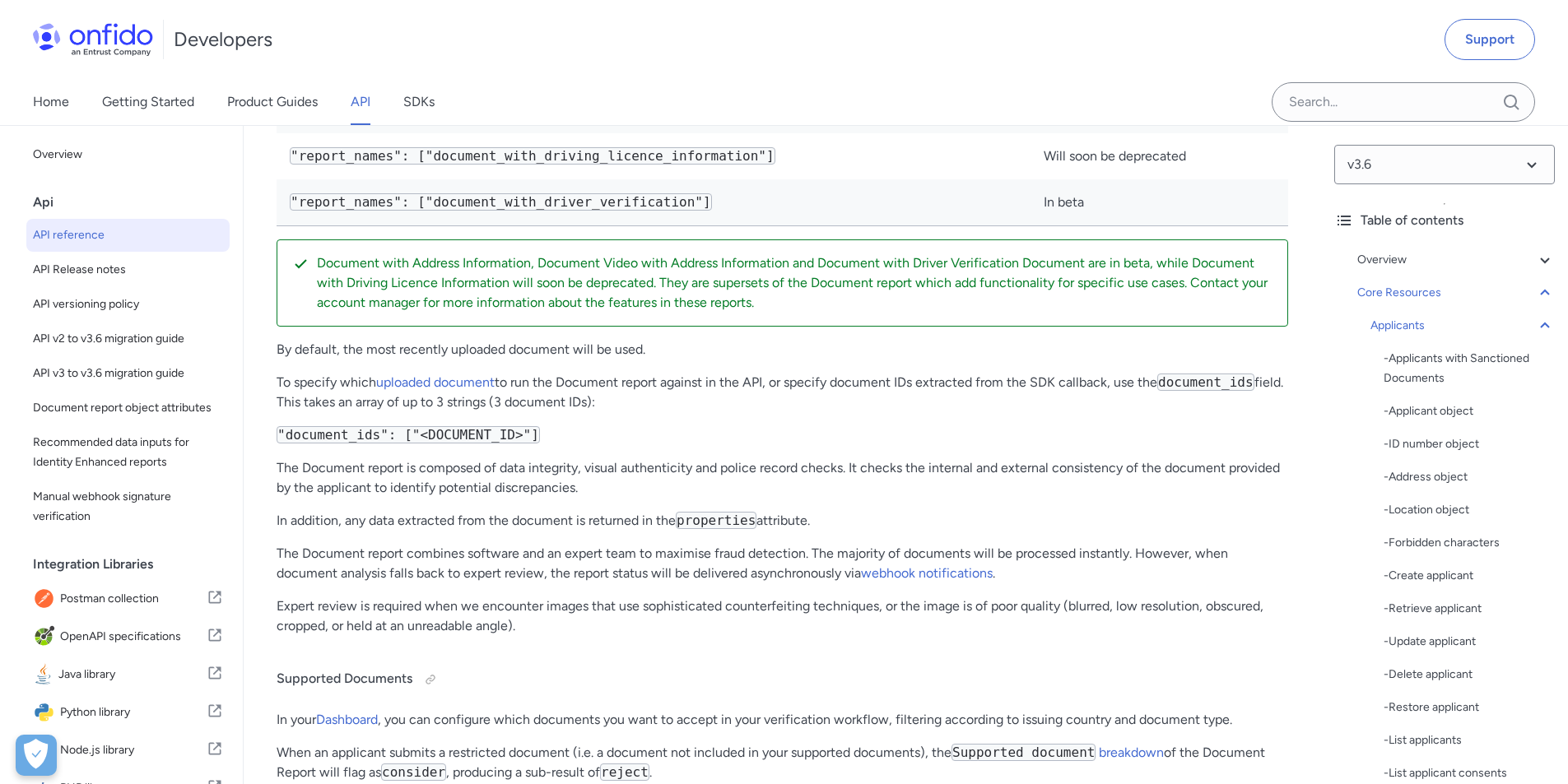
scroll to position [16380, 0]
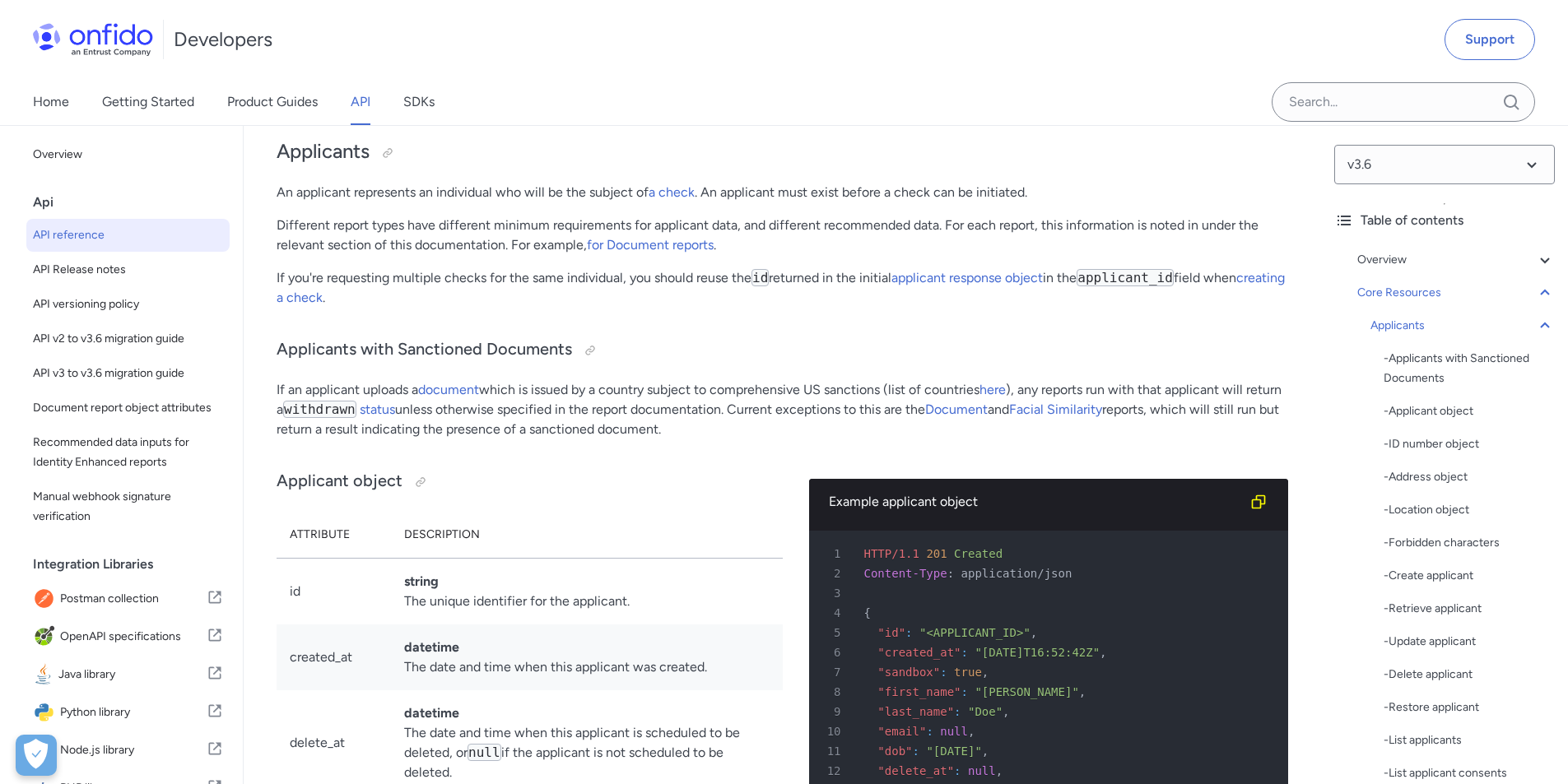
click at [1408, 330] on div "Applicants" at bounding box center [1462, 326] width 184 height 20
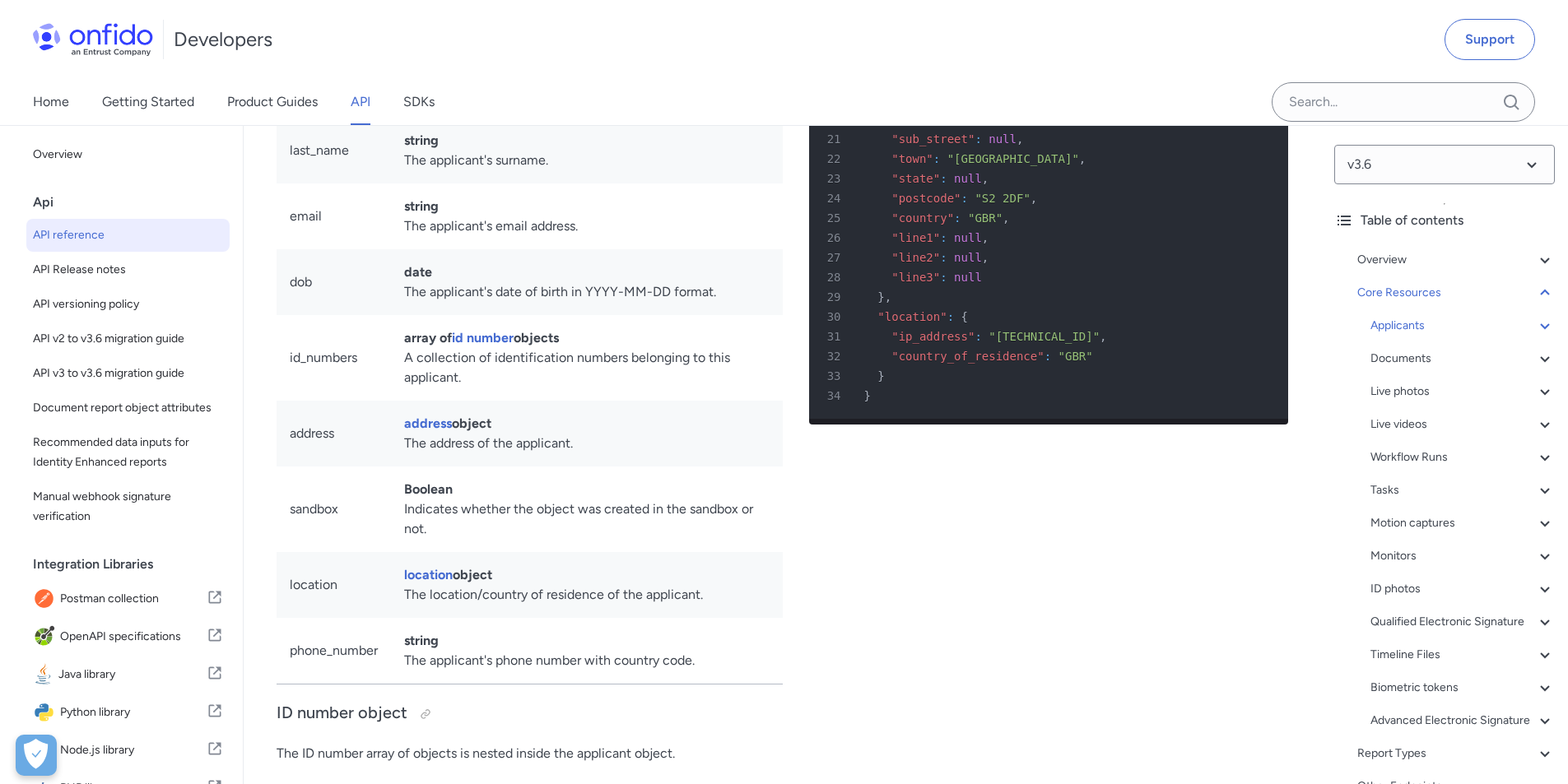
scroll to position [17684, 0]
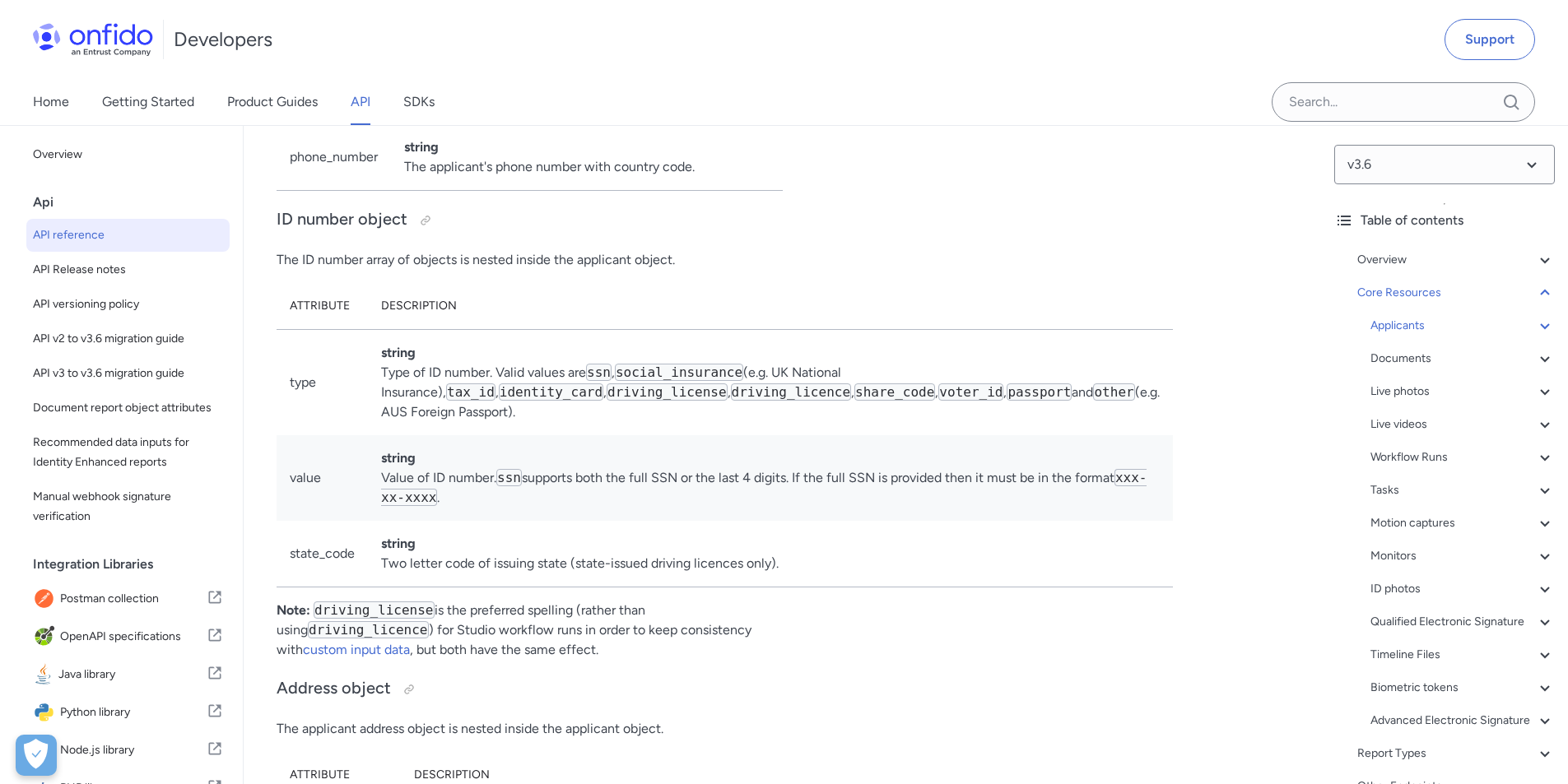
click at [1537, 322] on icon at bounding box center [1545, 326] width 20 height 20
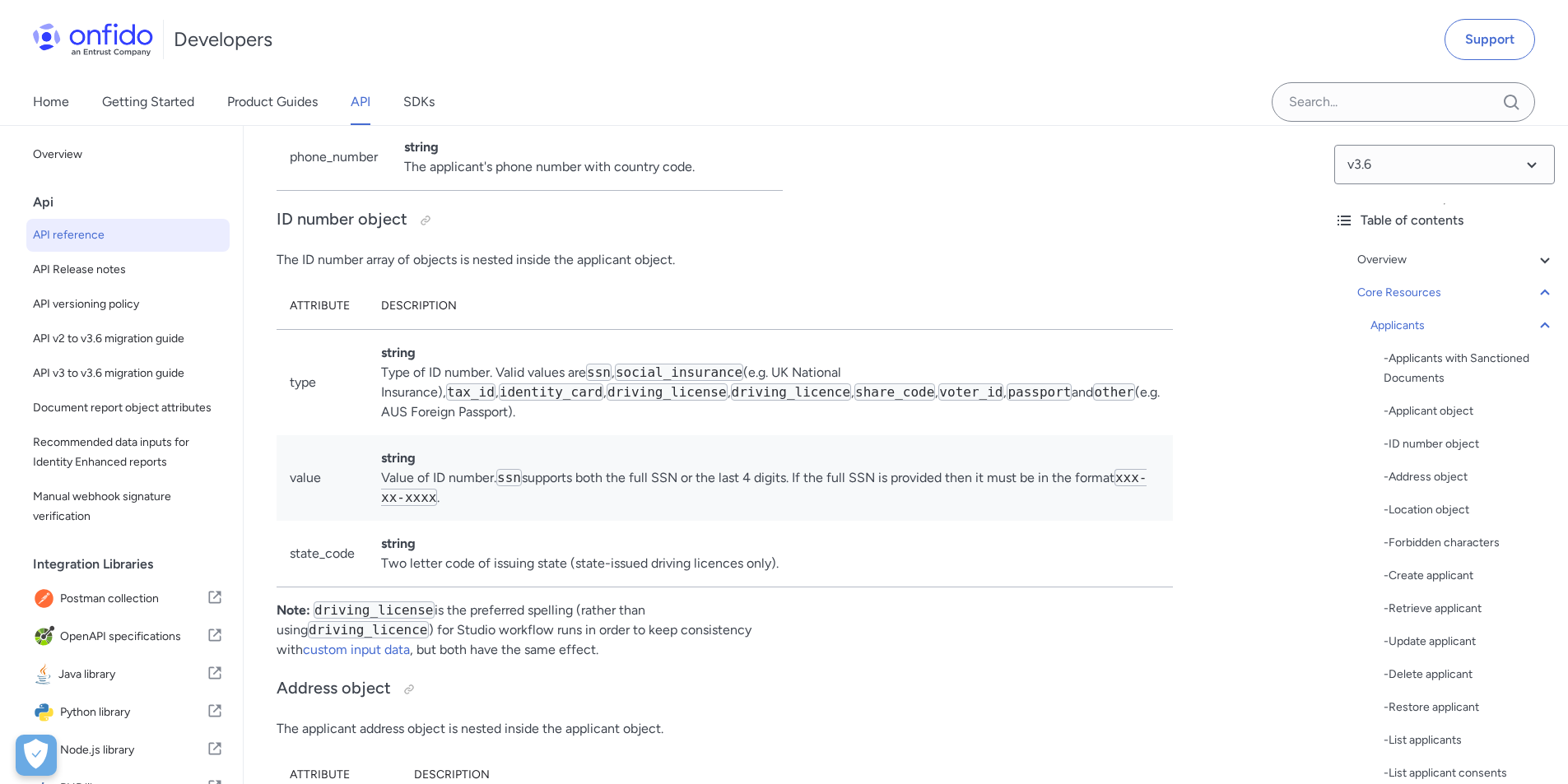
scroll to position [16449, 0]
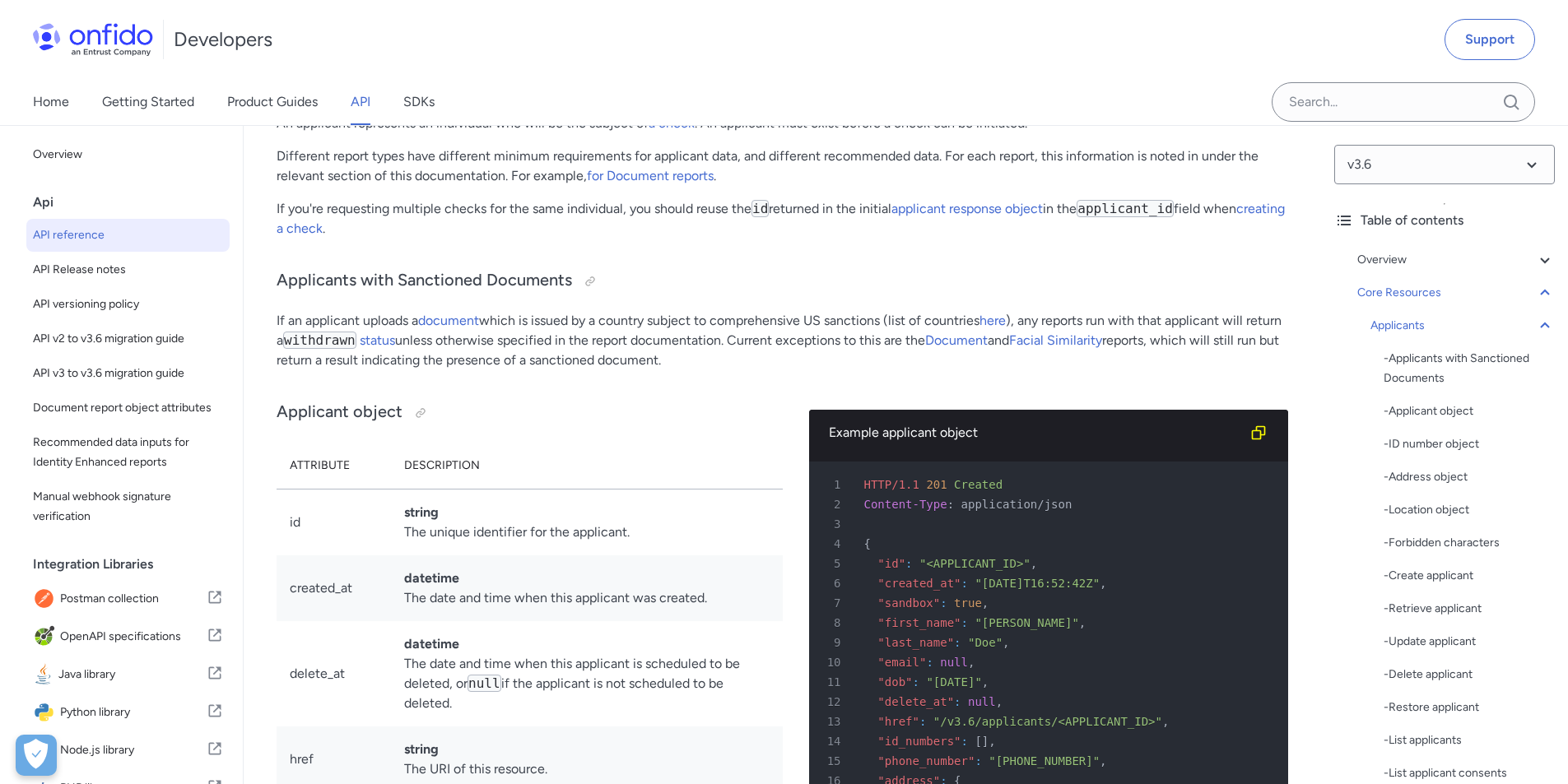
click at [1436, 408] on div "- Applicant object" at bounding box center [1469, 411] width 171 height 20
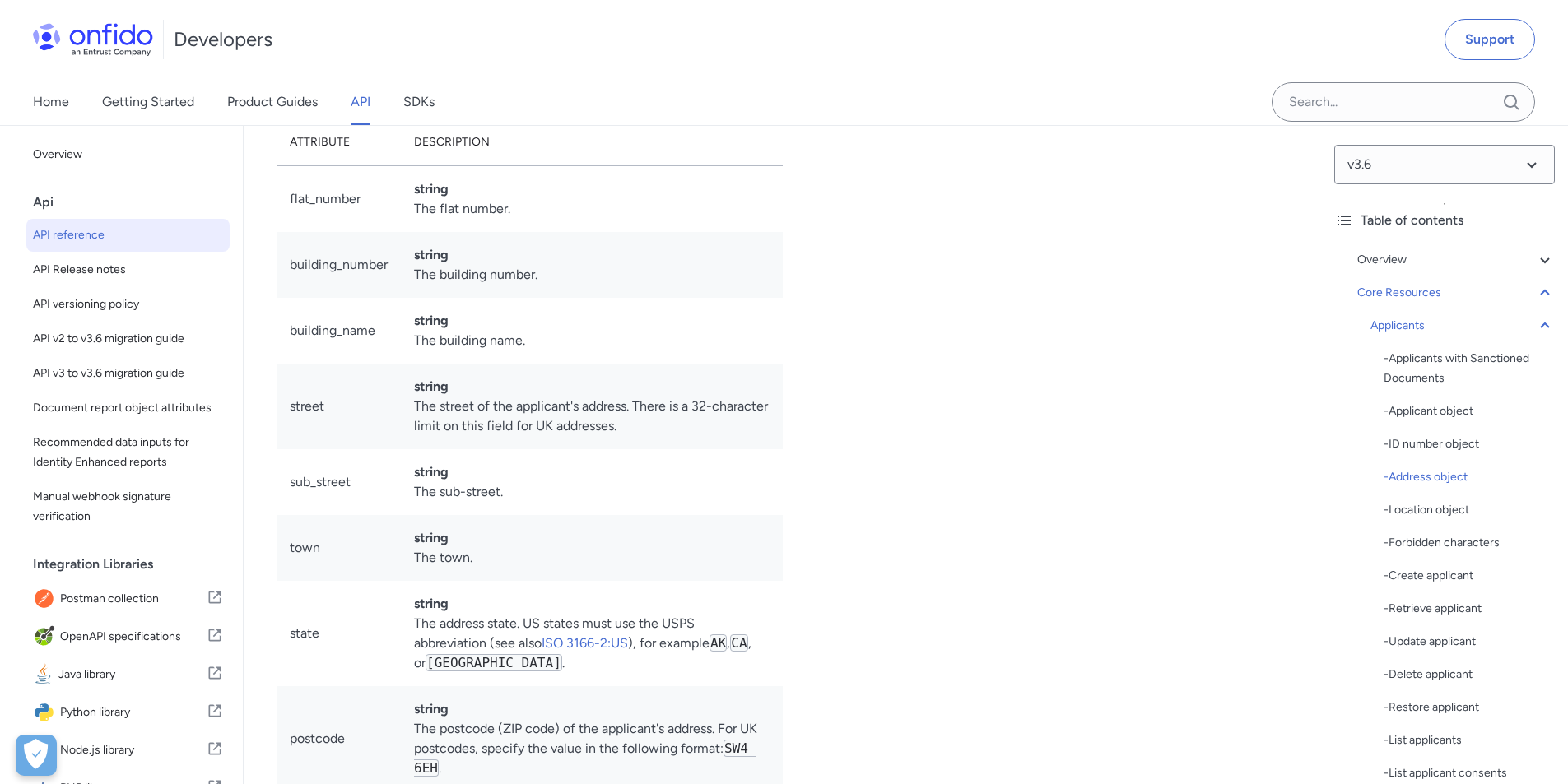
scroll to position [18261, 0]
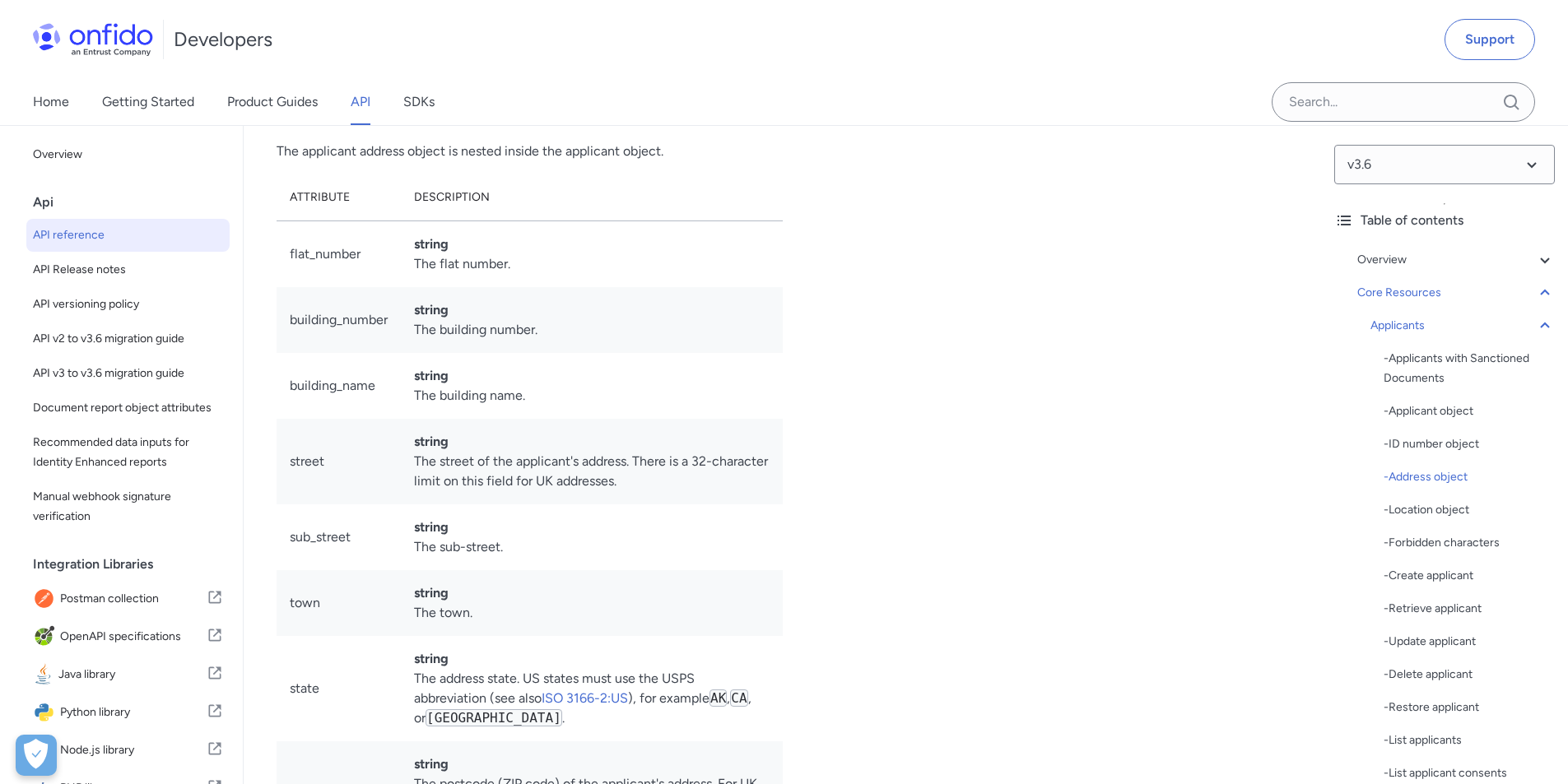
click at [1444, 447] on div "- ID number object" at bounding box center [1469, 444] width 171 height 20
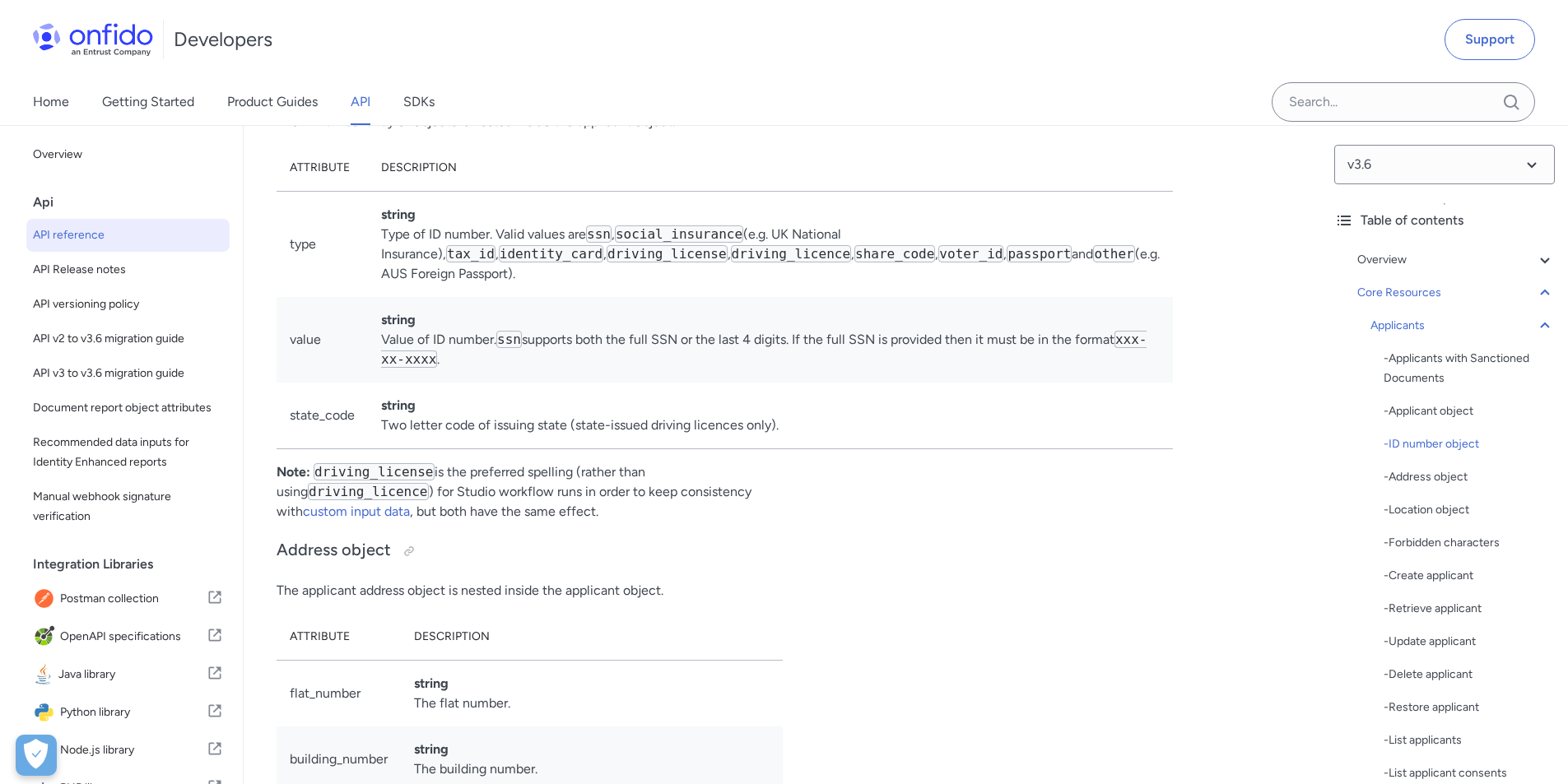
click at [1452, 413] on div "- Applicant object" at bounding box center [1469, 411] width 171 height 20
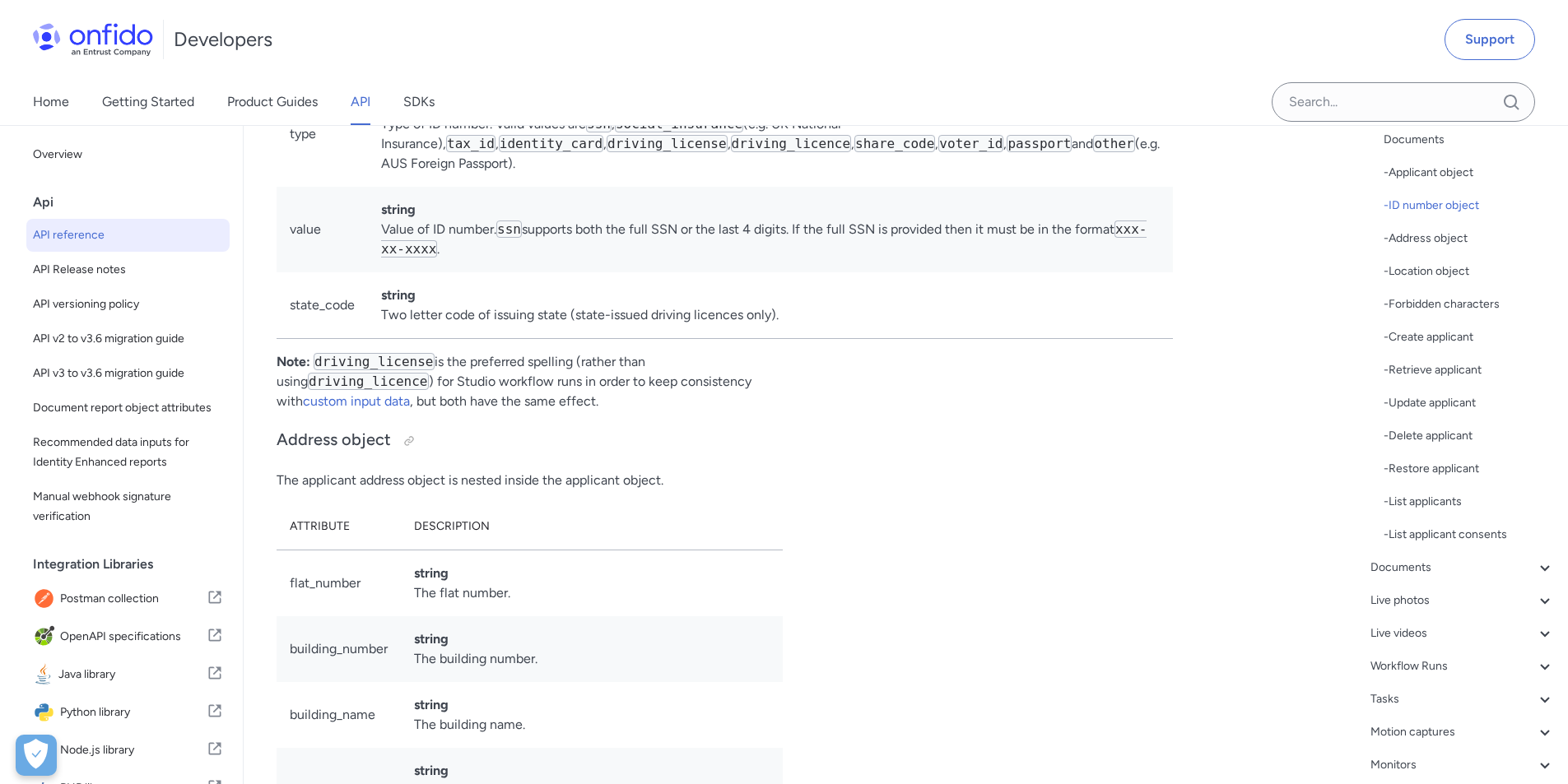
scroll to position [329, 0]
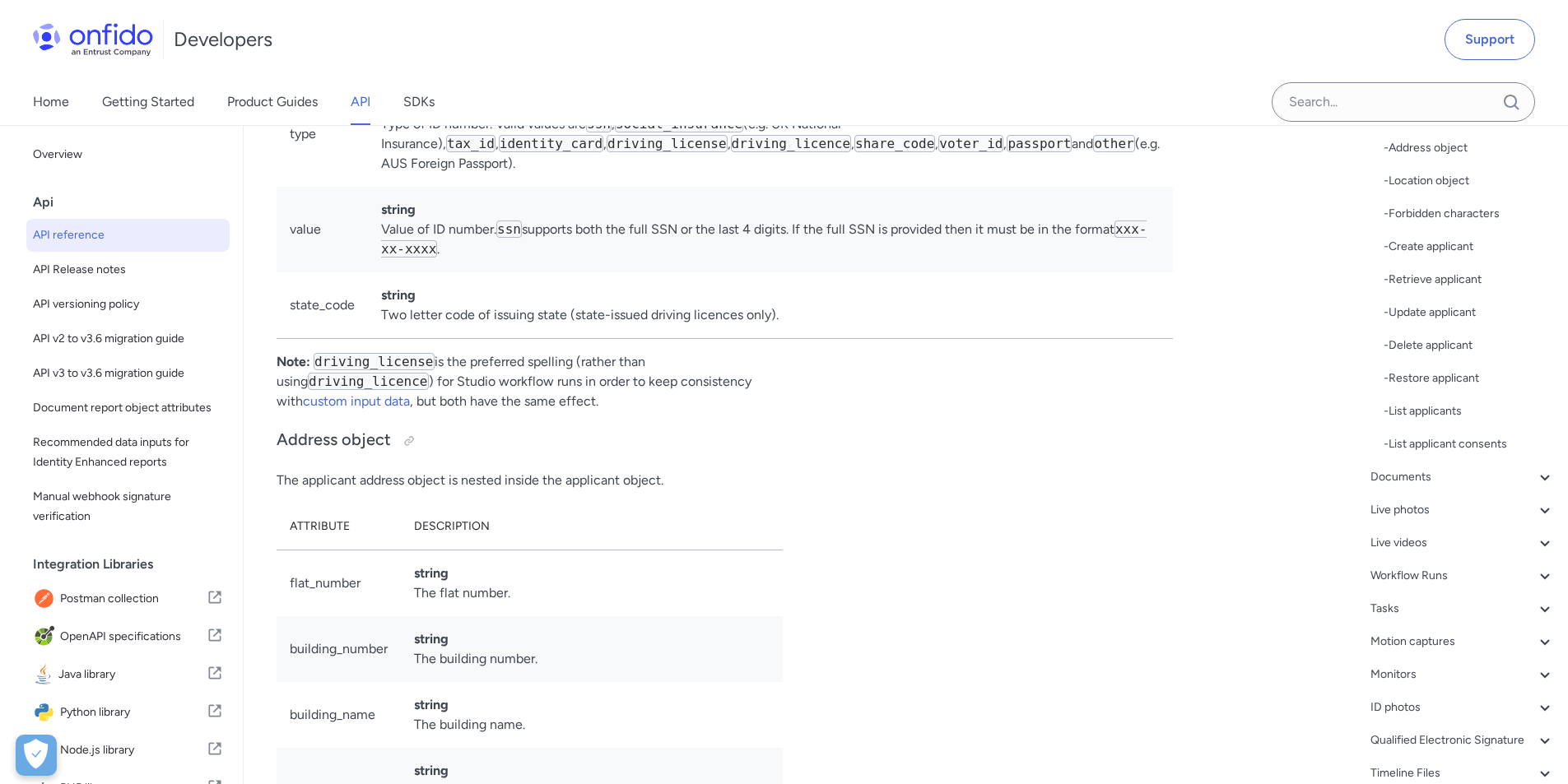
click at [1536, 473] on icon at bounding box center [1545, 477] width 20 height 20
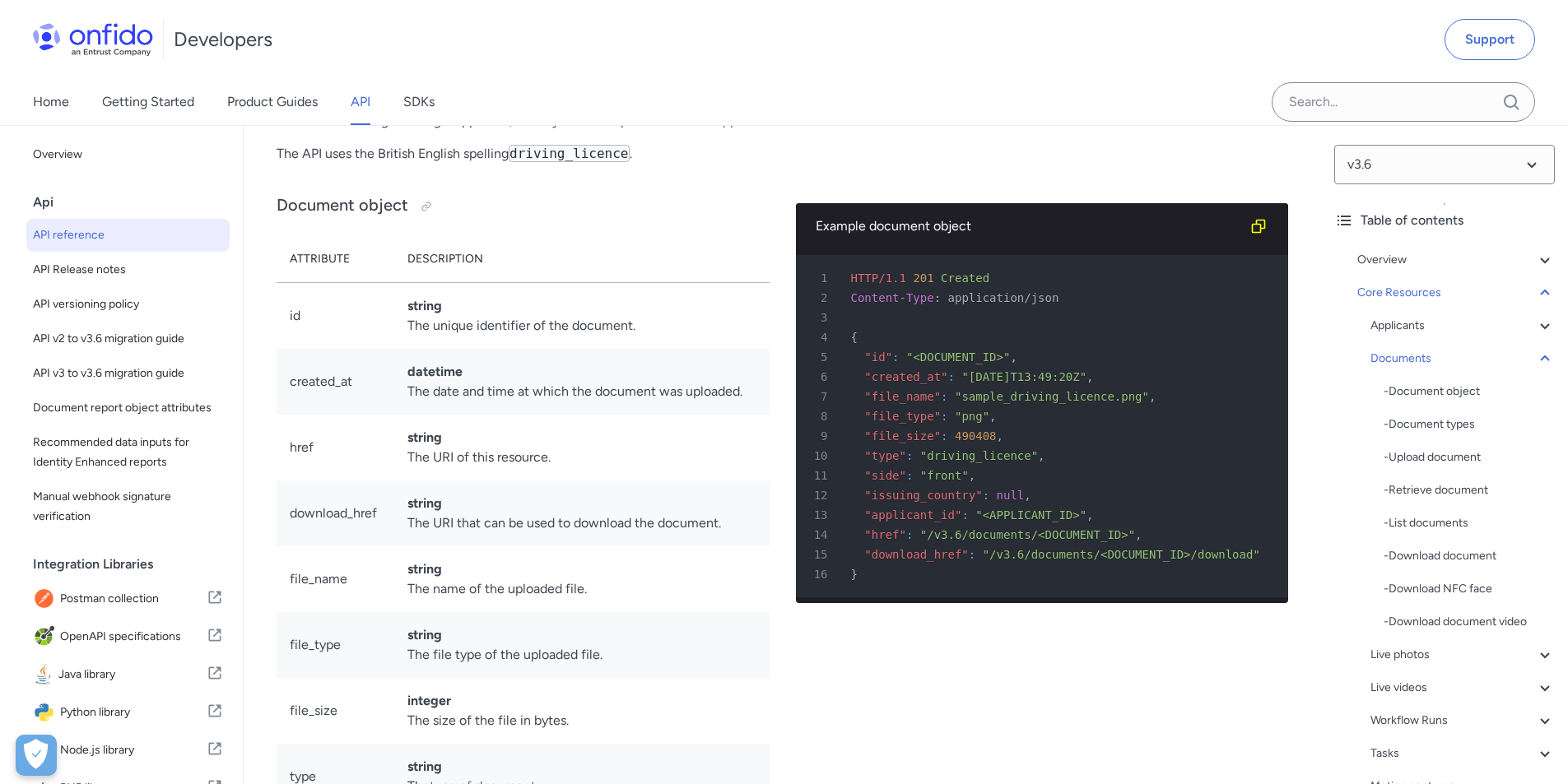
click at [1536, 354] on icon at bounding box center [1545, 359] width 20 height 20
